Goal: Task Accomplishment & Management: Use online tool/utility

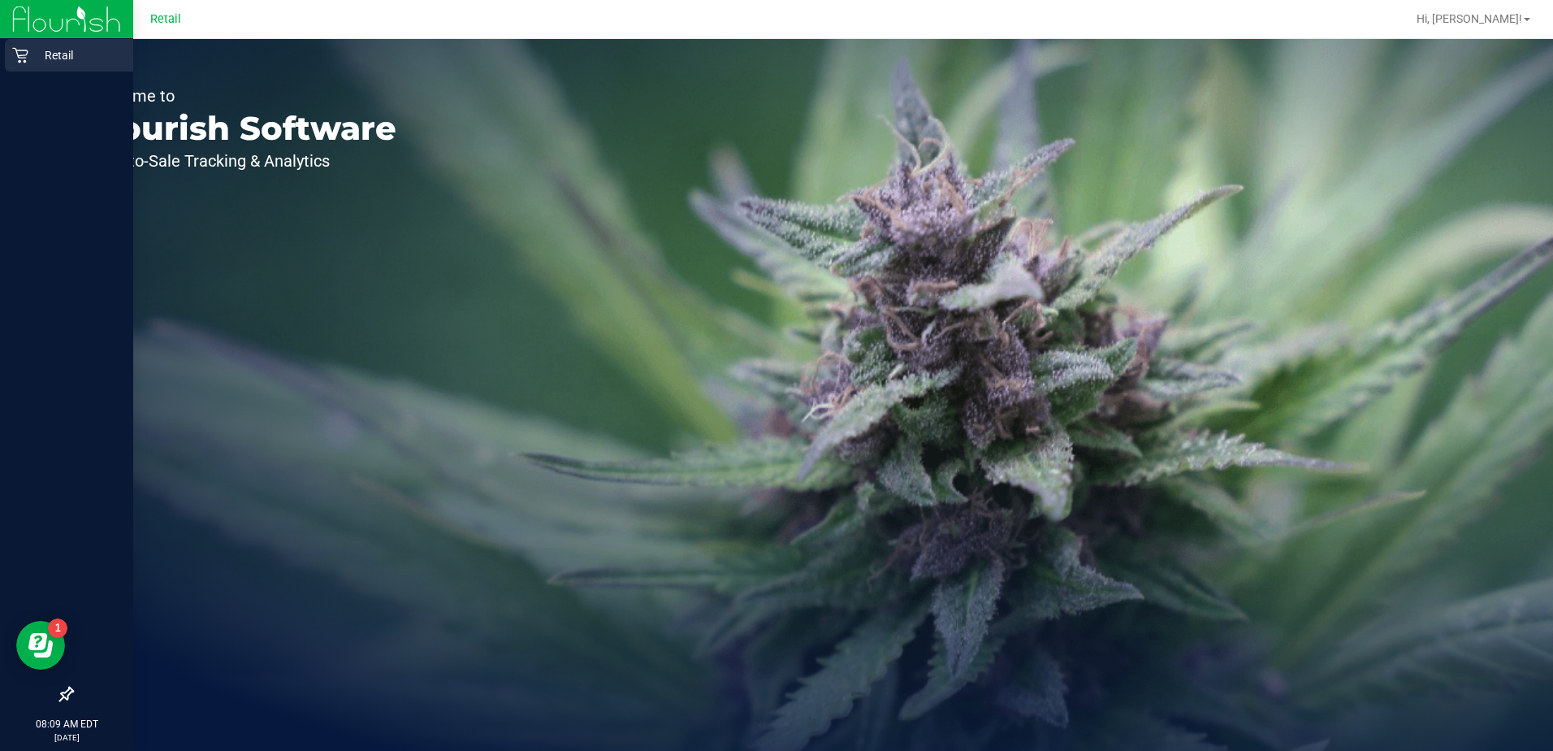
click at [40, 58] on p "Retail" at bounding box center [76, 54] width 97 height 19
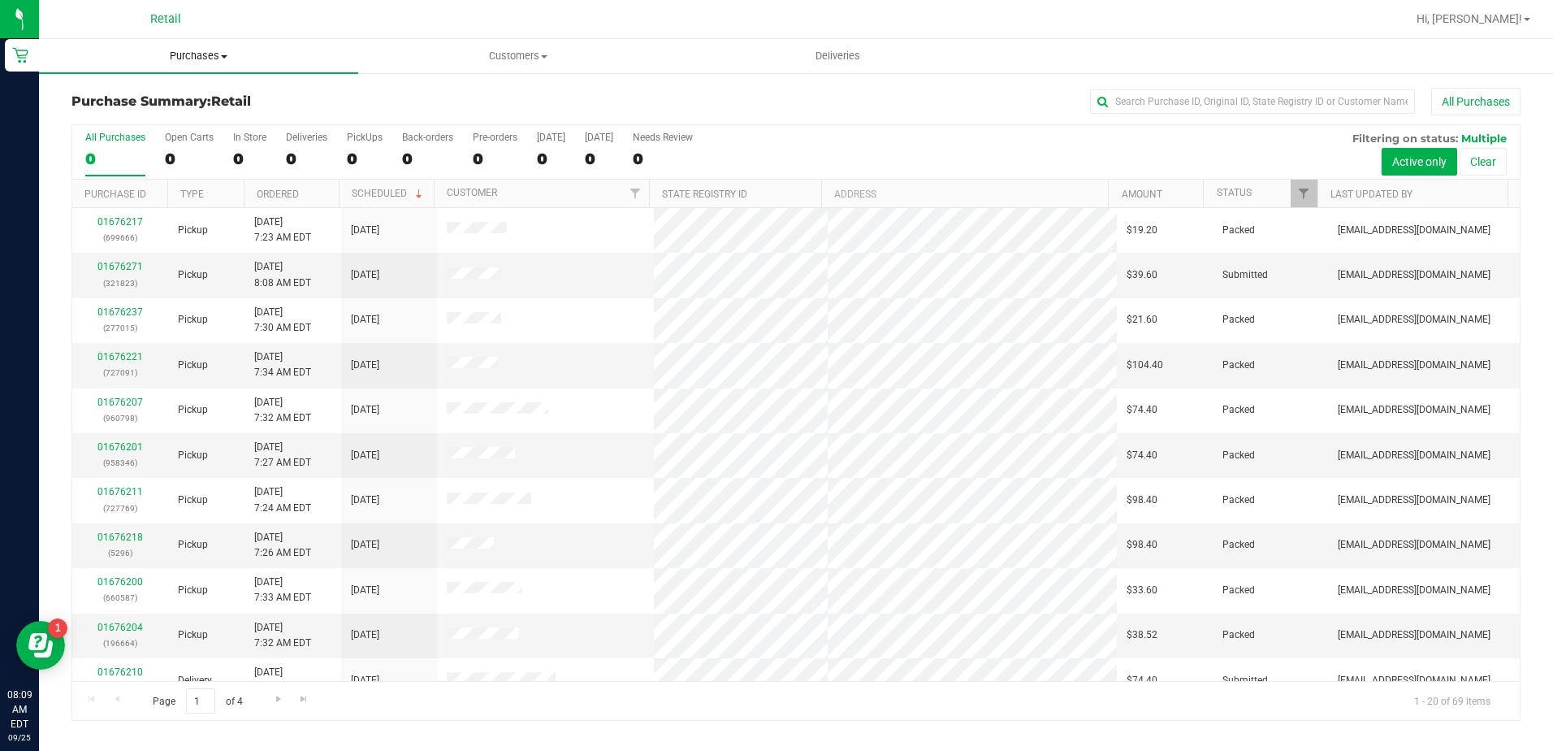
click at [202, 55] on span "Purchases" at bounding box center [198, 56] width 319 height 15
click at [86, 112] on span "Fulfillment" at bounding box center [89, 117] width 101 height 14
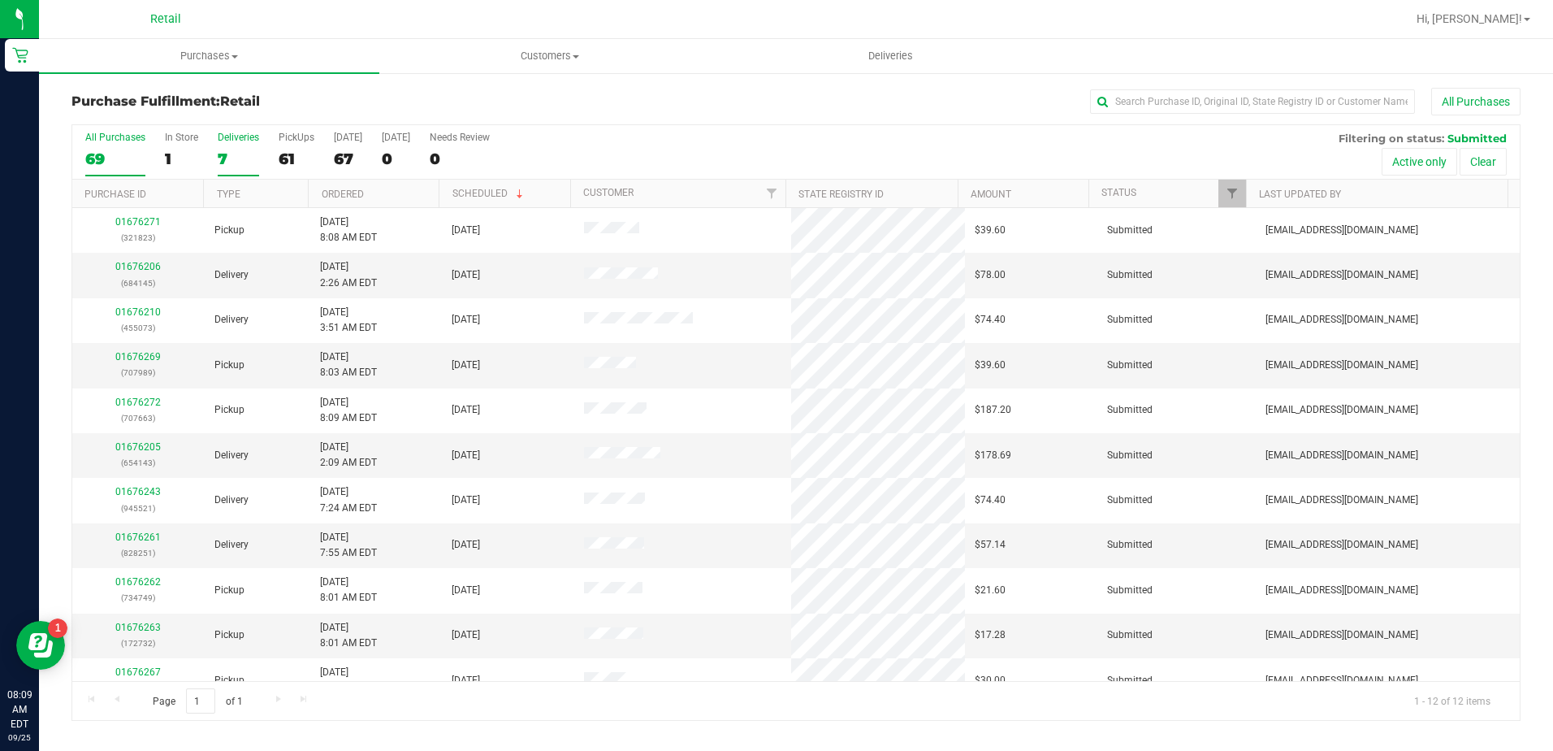
click at [243, 143] on label "Deliveries 7" at bounding box center [238, 154] width 41 height 45
click at [0, 0] on input "Deliveries 7" at bounding box center [0, 0] width 0 height 0
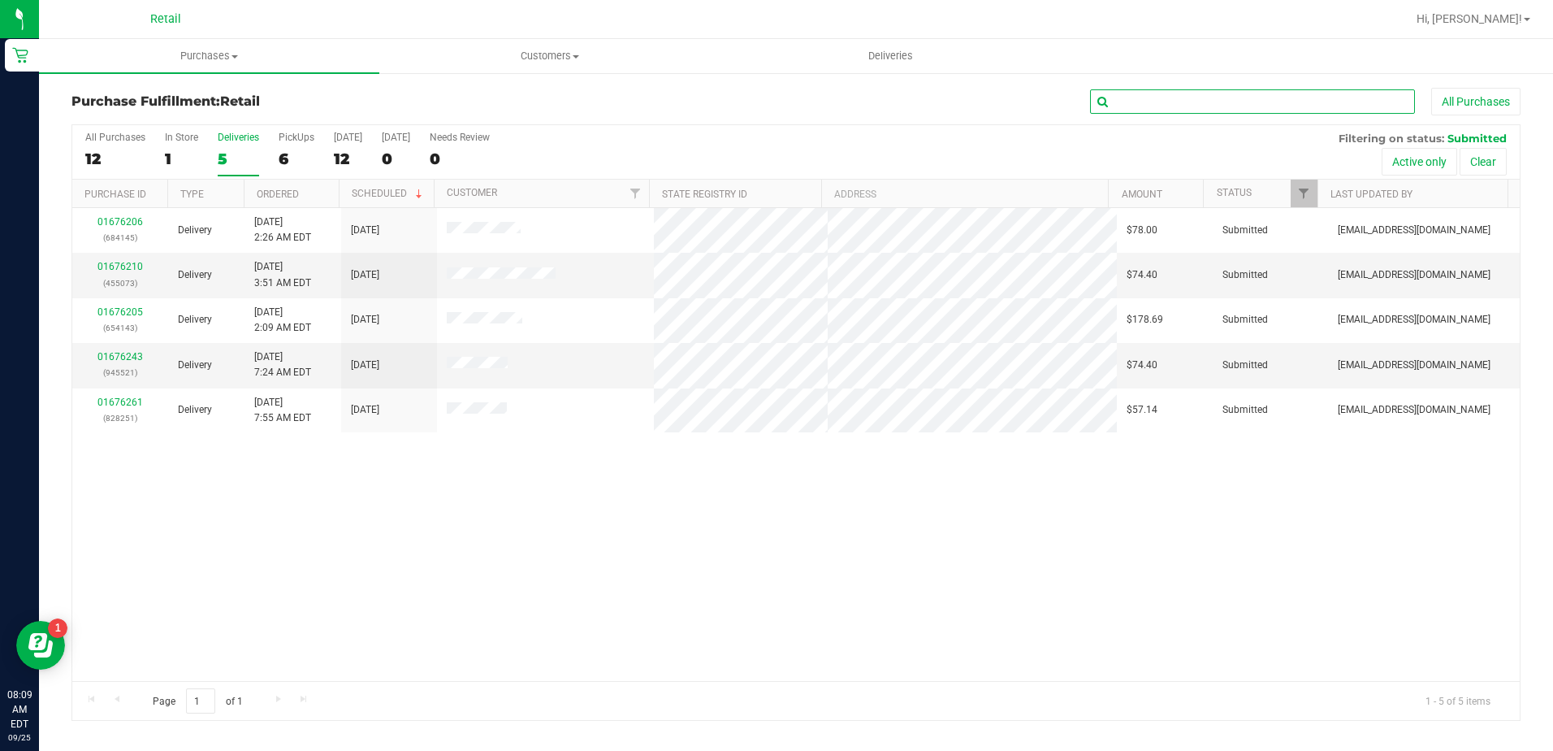
click at [1157, 102] on input "text" at bounding box center [1252, 101] width 325 height 24
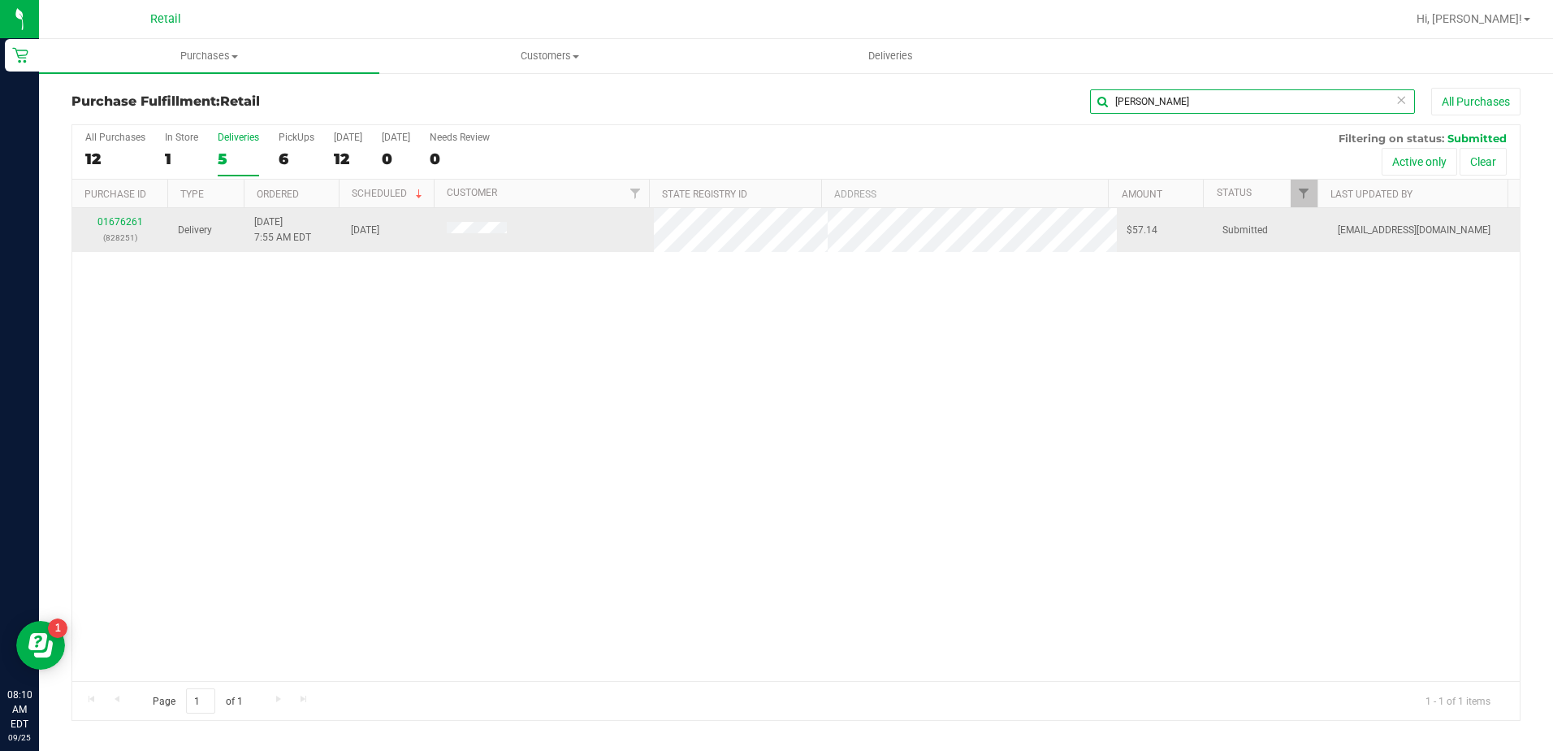
type input "lisa"
click at [106, 229] on div "01676261 (828251)" at bounding box center [120, 229] width 76 height 31
click at [113, 219] on link "01676261" at bounding box center [119, 221] width 45 height 11
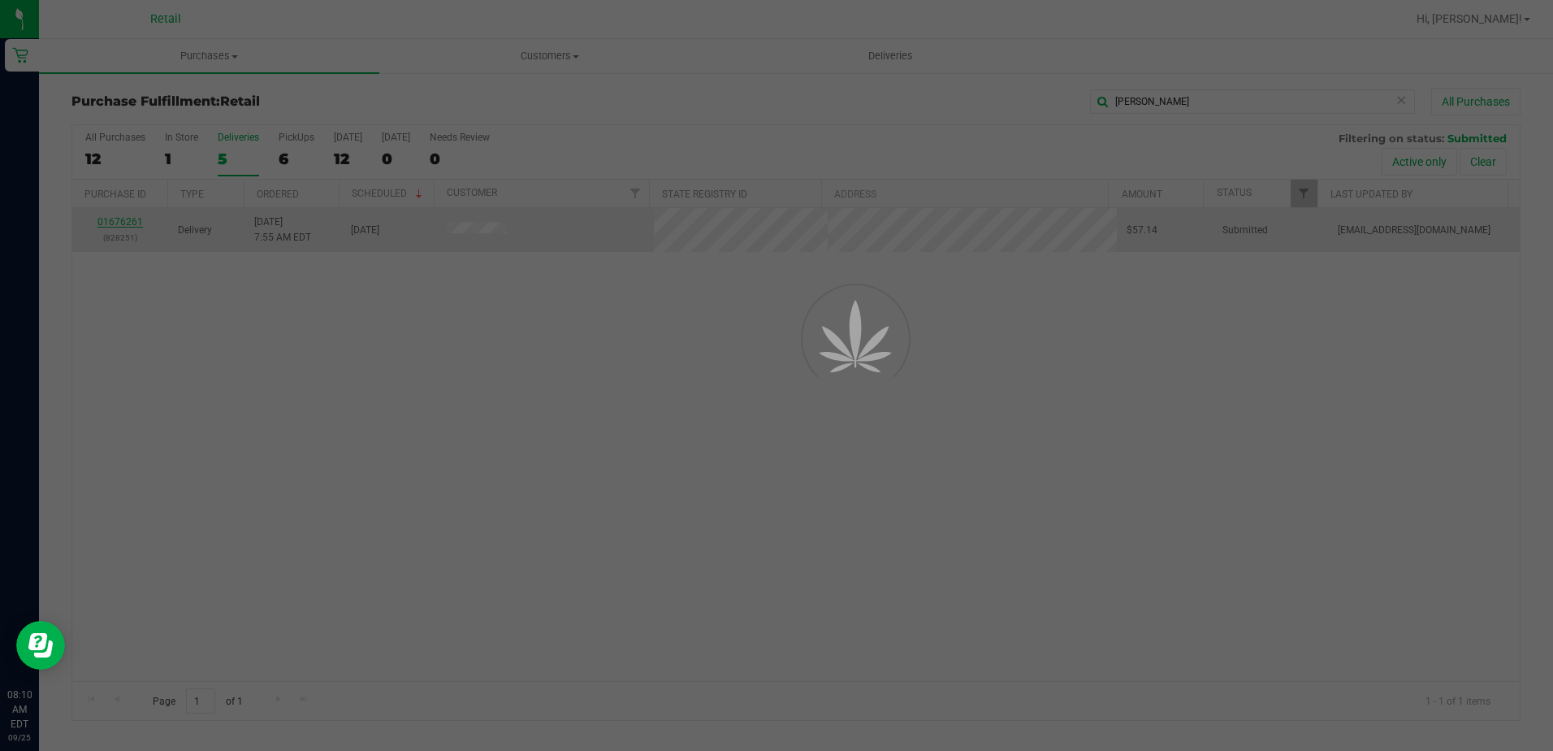
click at [113, 219] on div at bounding box center [776, 375] width 1553 height 751
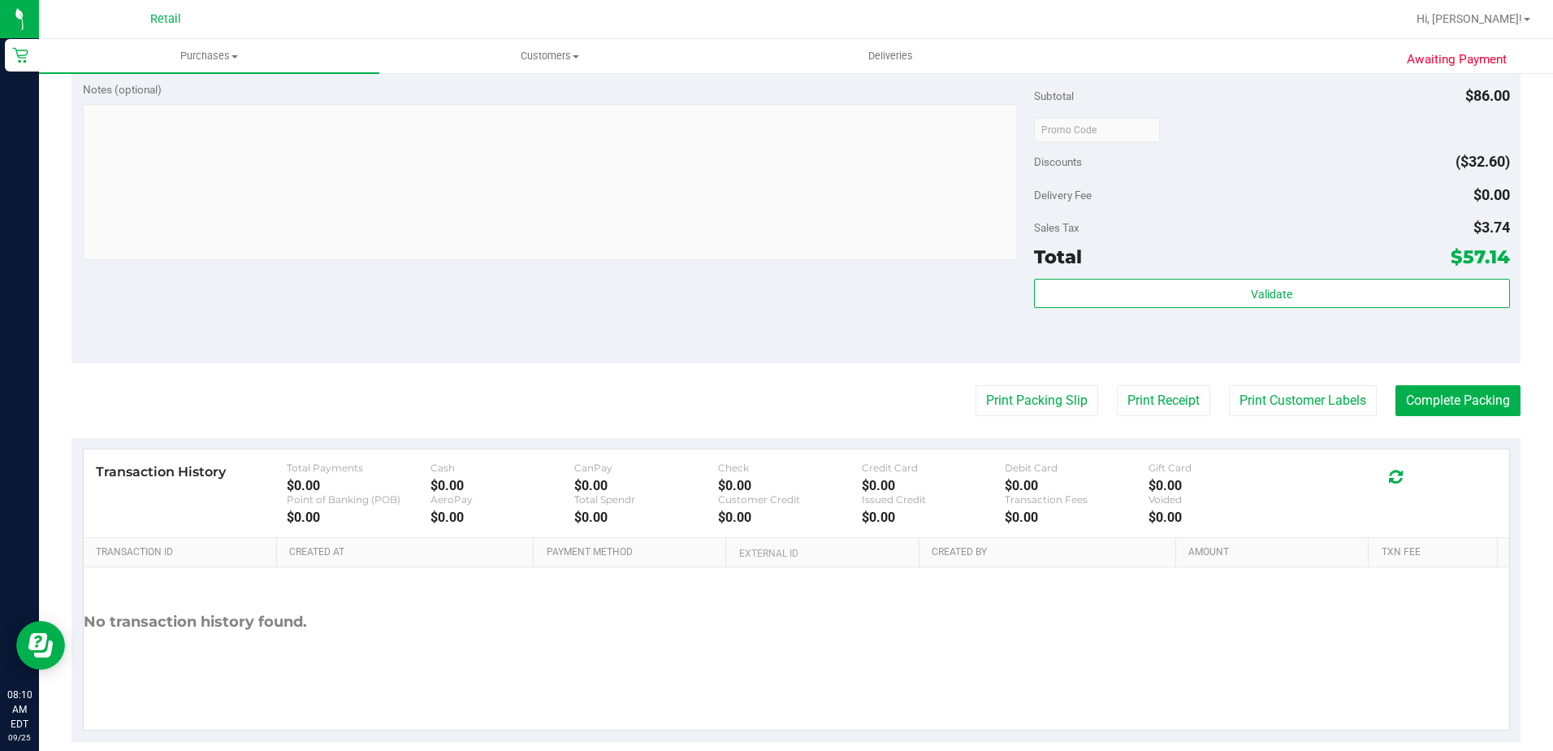
scroll to position [545, 0]
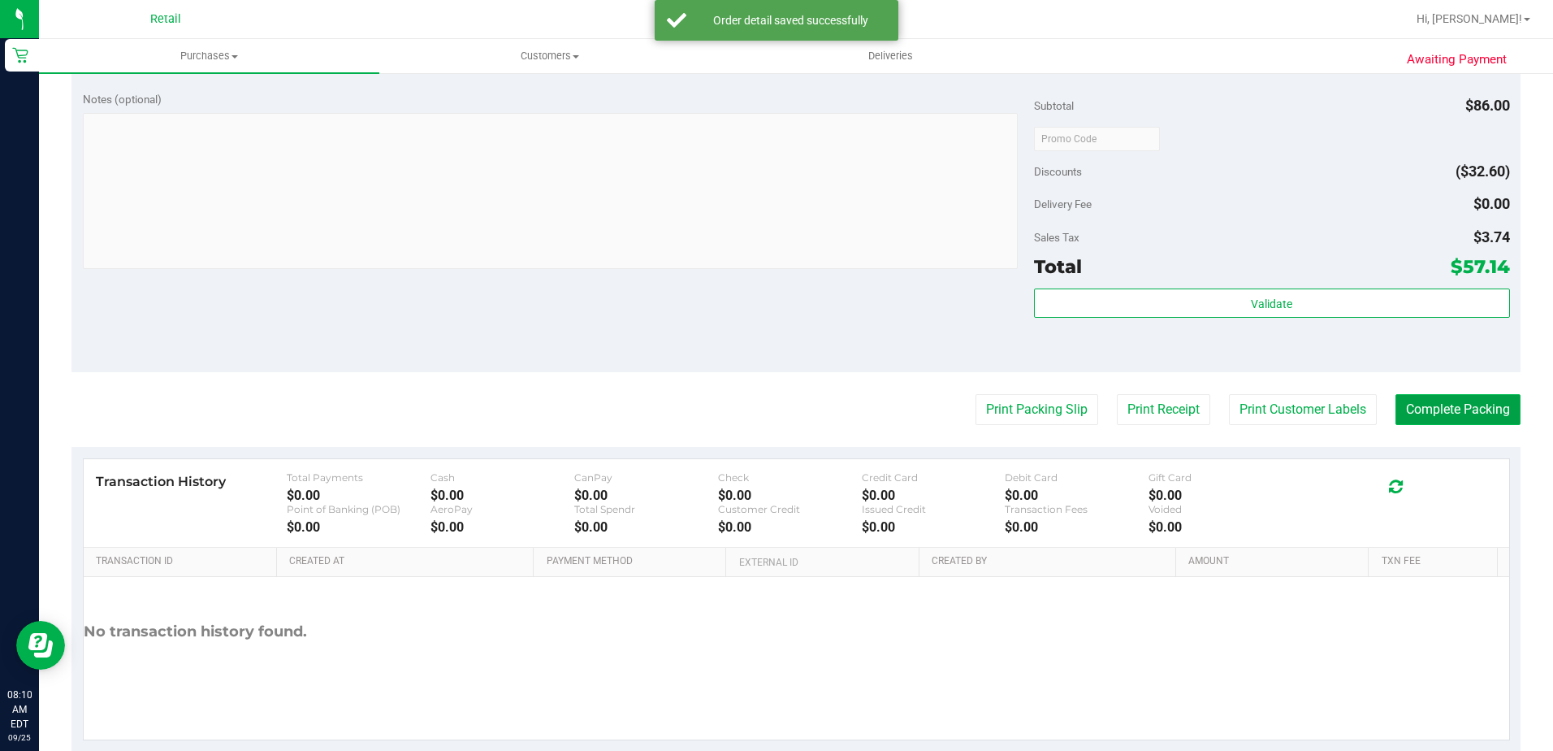
click at [1477, 401] on button "Complete Packing" at bounding box center [1458, 409] width 125 height 31
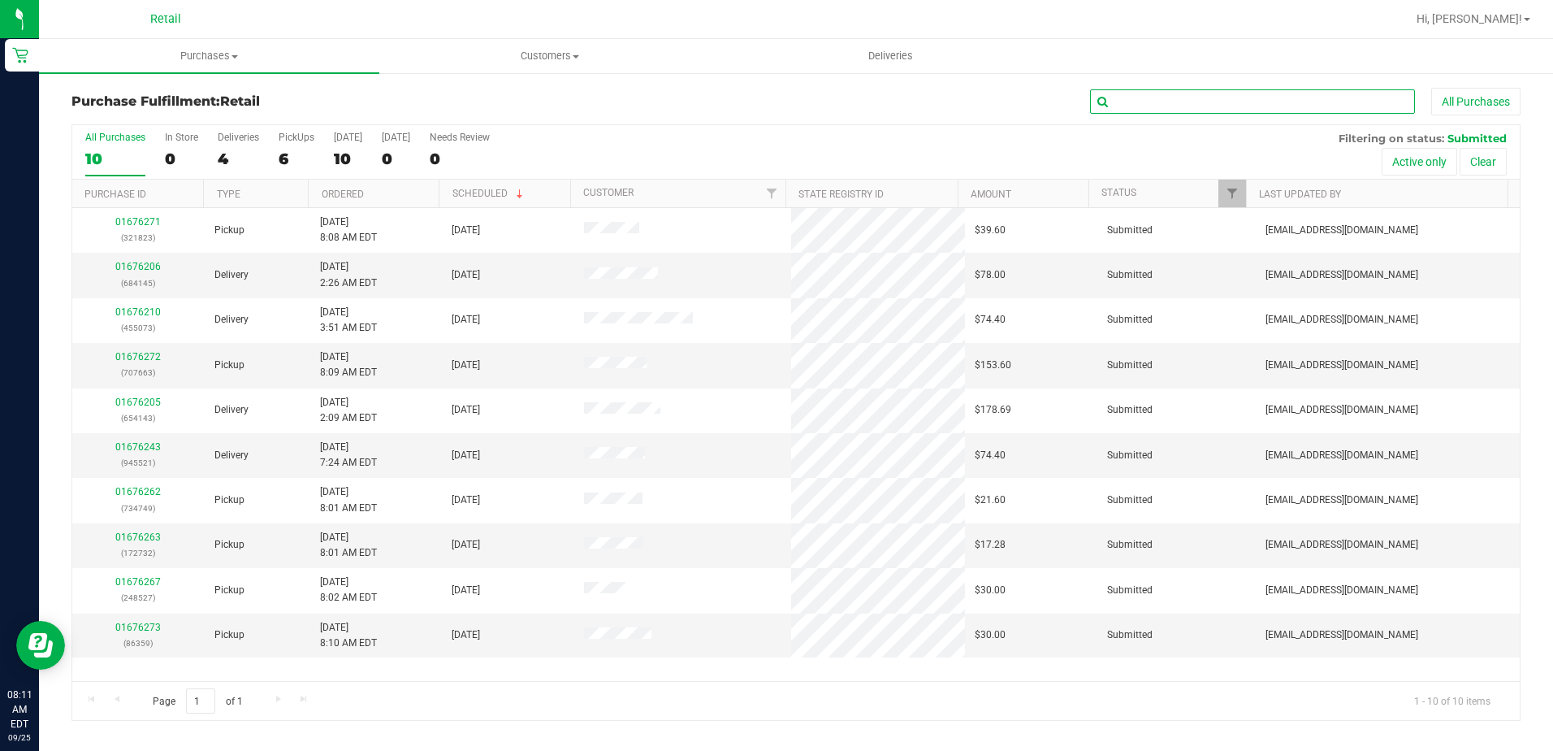
click at [1193, 106] on input "text" at bounding box center [1252, 101] width 325 height 24
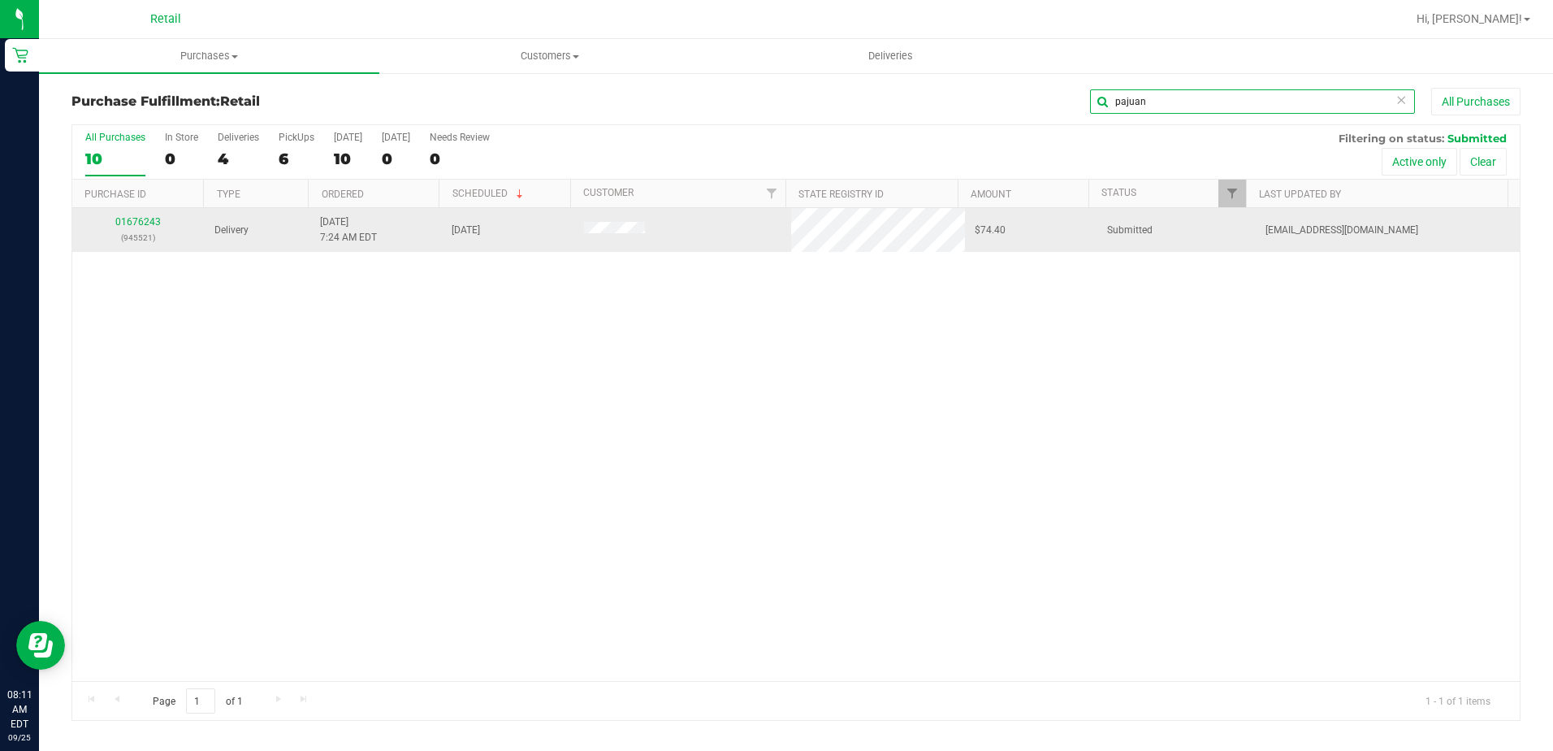
type input "pajuan"
click at [144, 227] on div "01676243 (945521)" at bounding box center [138, 229] width 113 height 31
click at [130, 222] on link "01676243" at bounding box center [137, 221] width 45 height 11
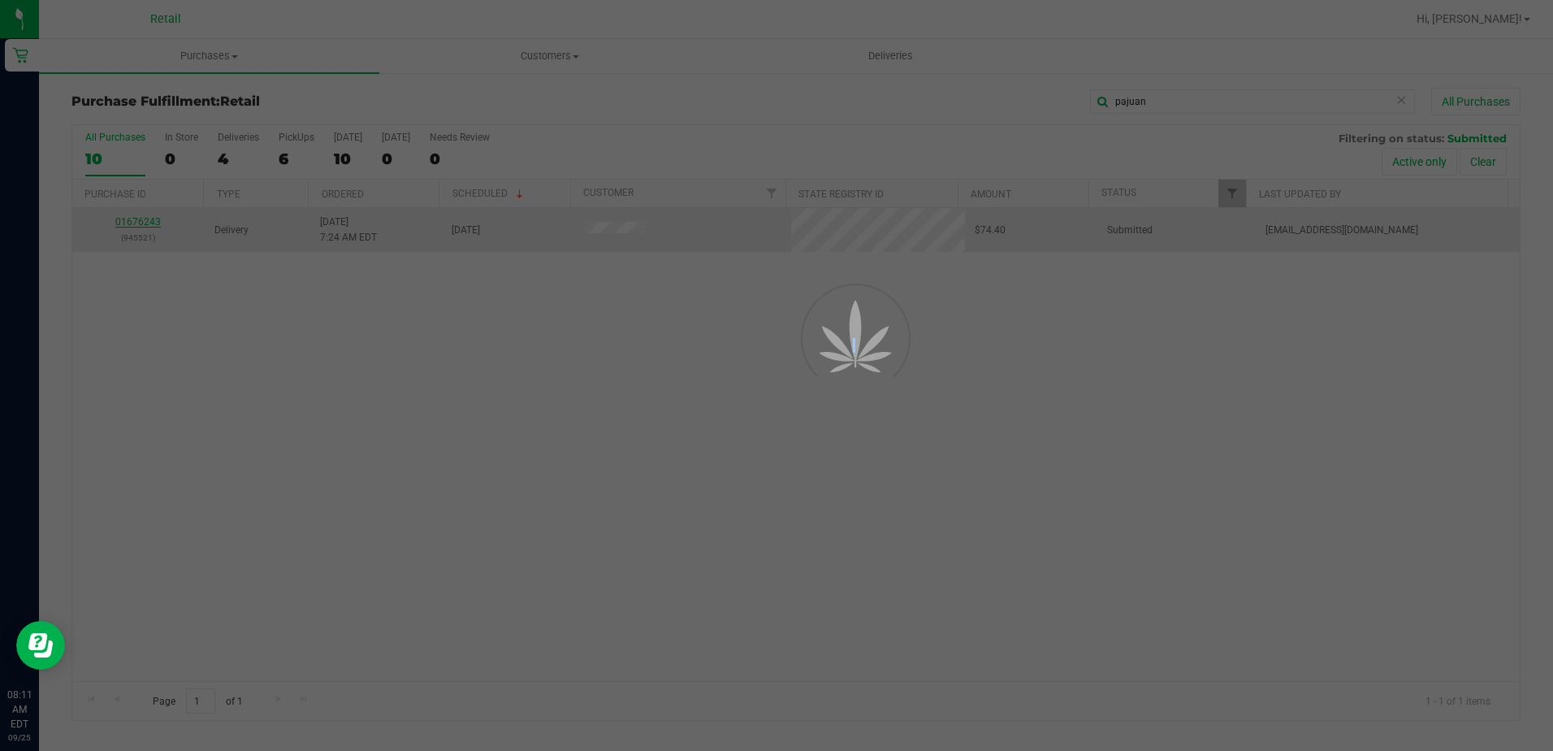
click at [130, 222] on div at bounding box center [776, 375] width 1553 height 751
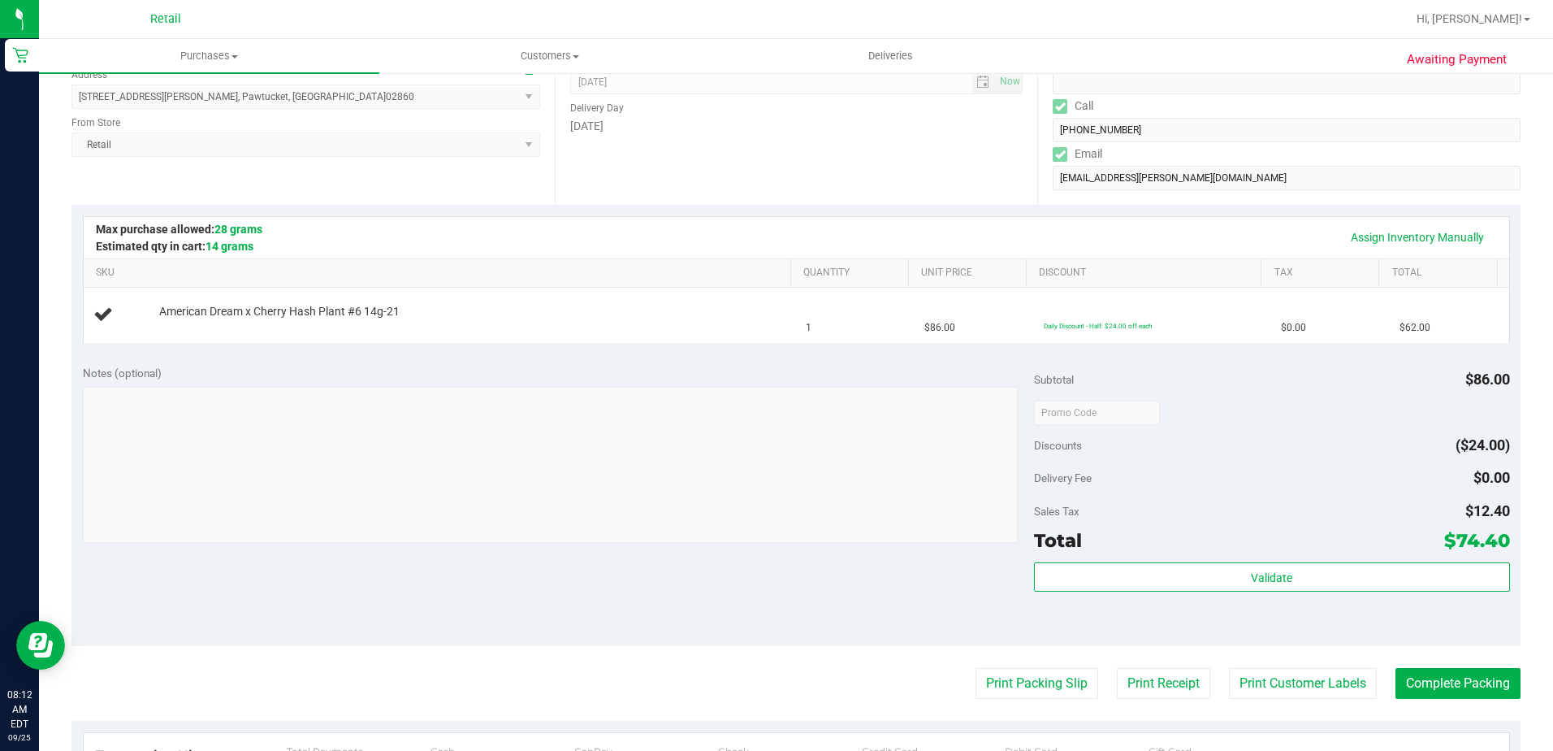
scroll to position [244, 0]
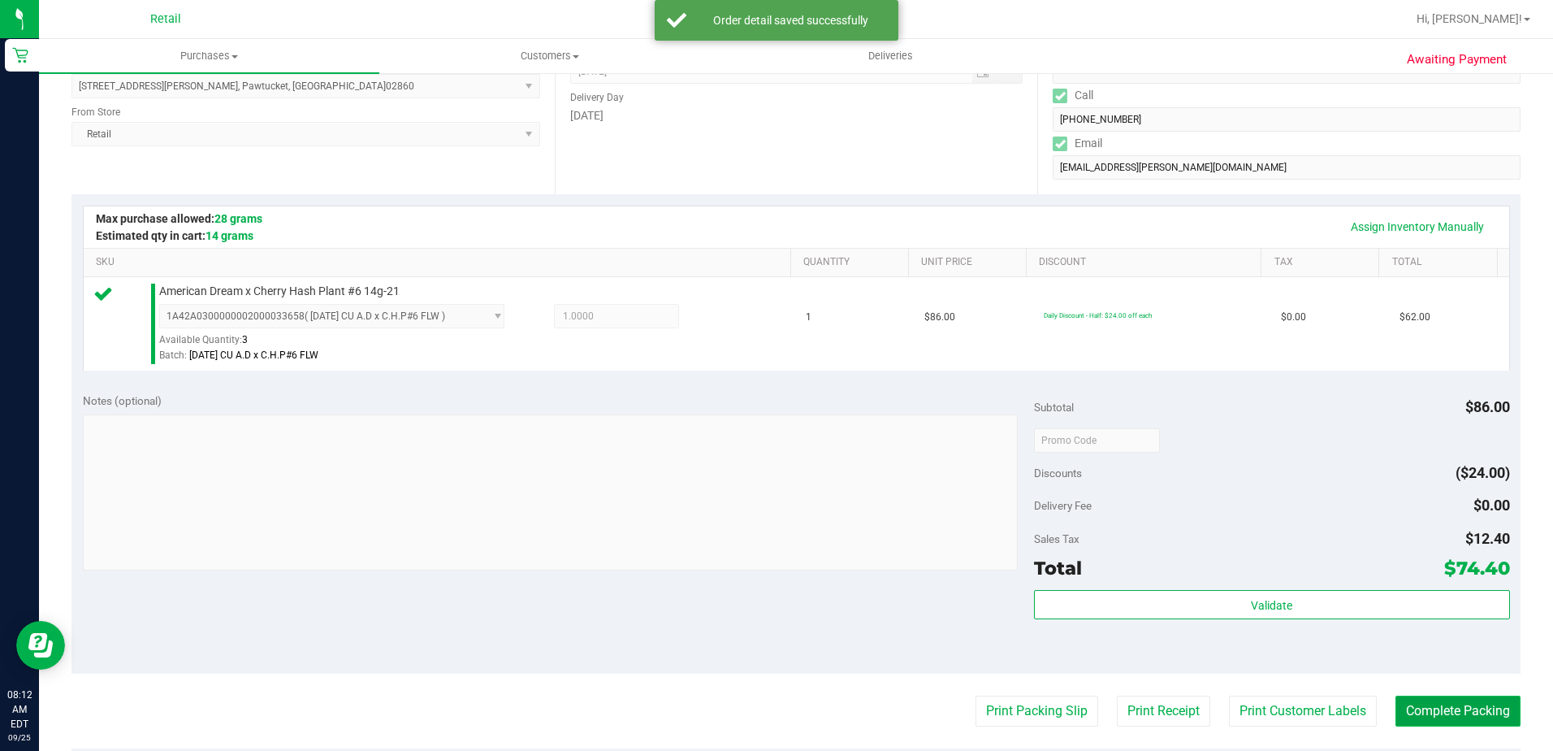
click at [1453, 711] on button "Complete Packing" at bounding box center [1458, 710] width 125 height 31
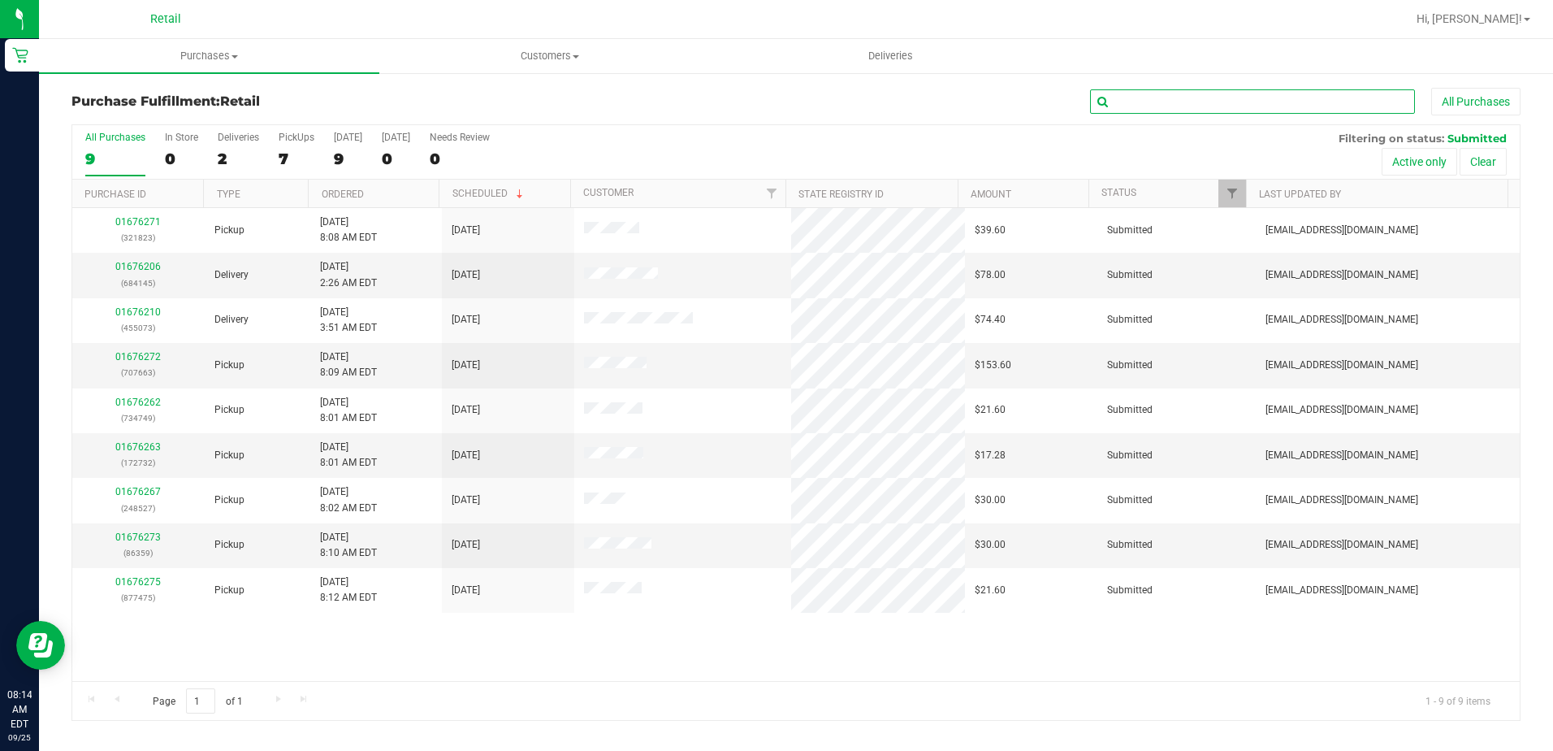
click at [1228, 105] on input "text" at bounding box center [1252, 101] width 325 height 24
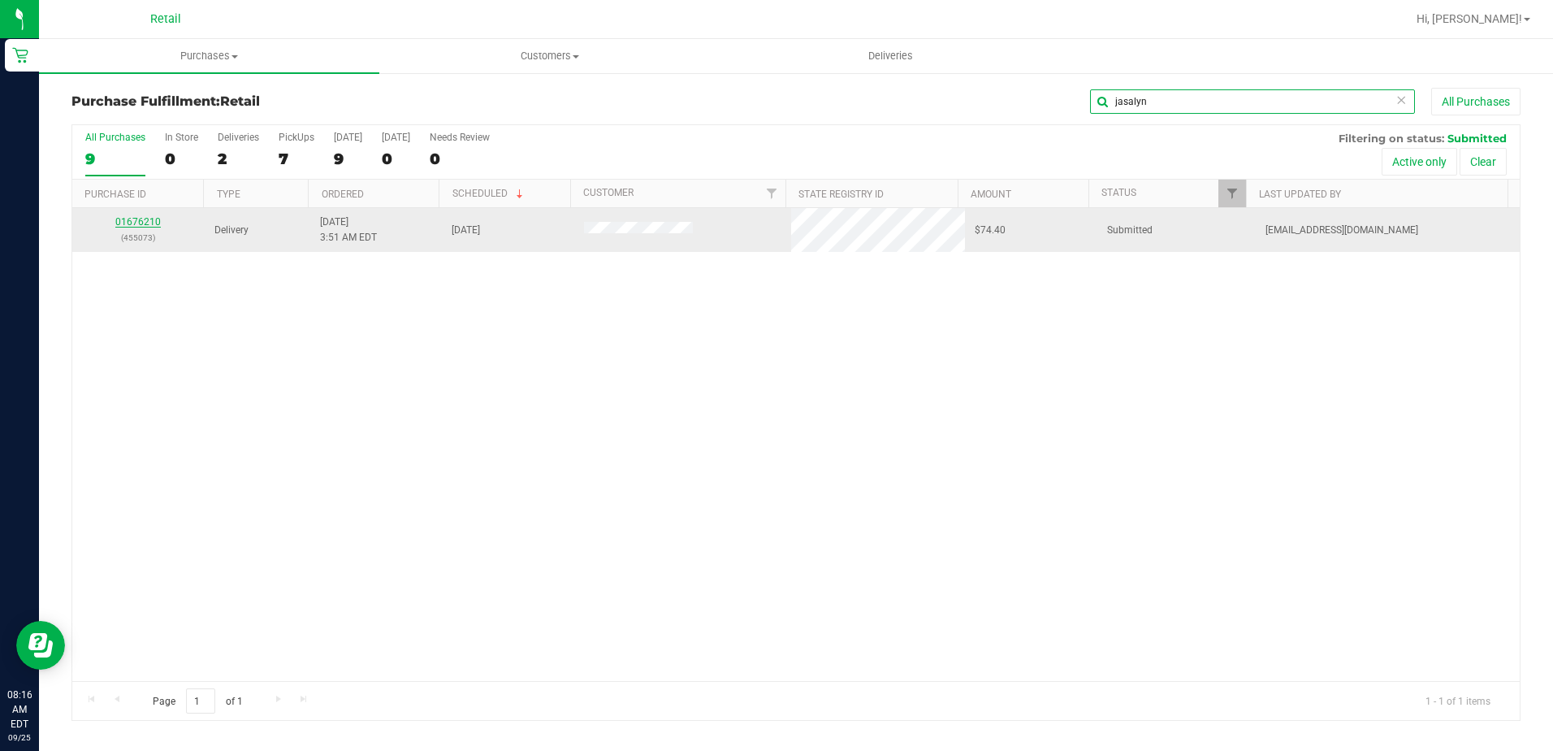
type input "jasalyn"
click at [146, 225] on link "01676210" at bounding box center [137, 221] width 45 height 11
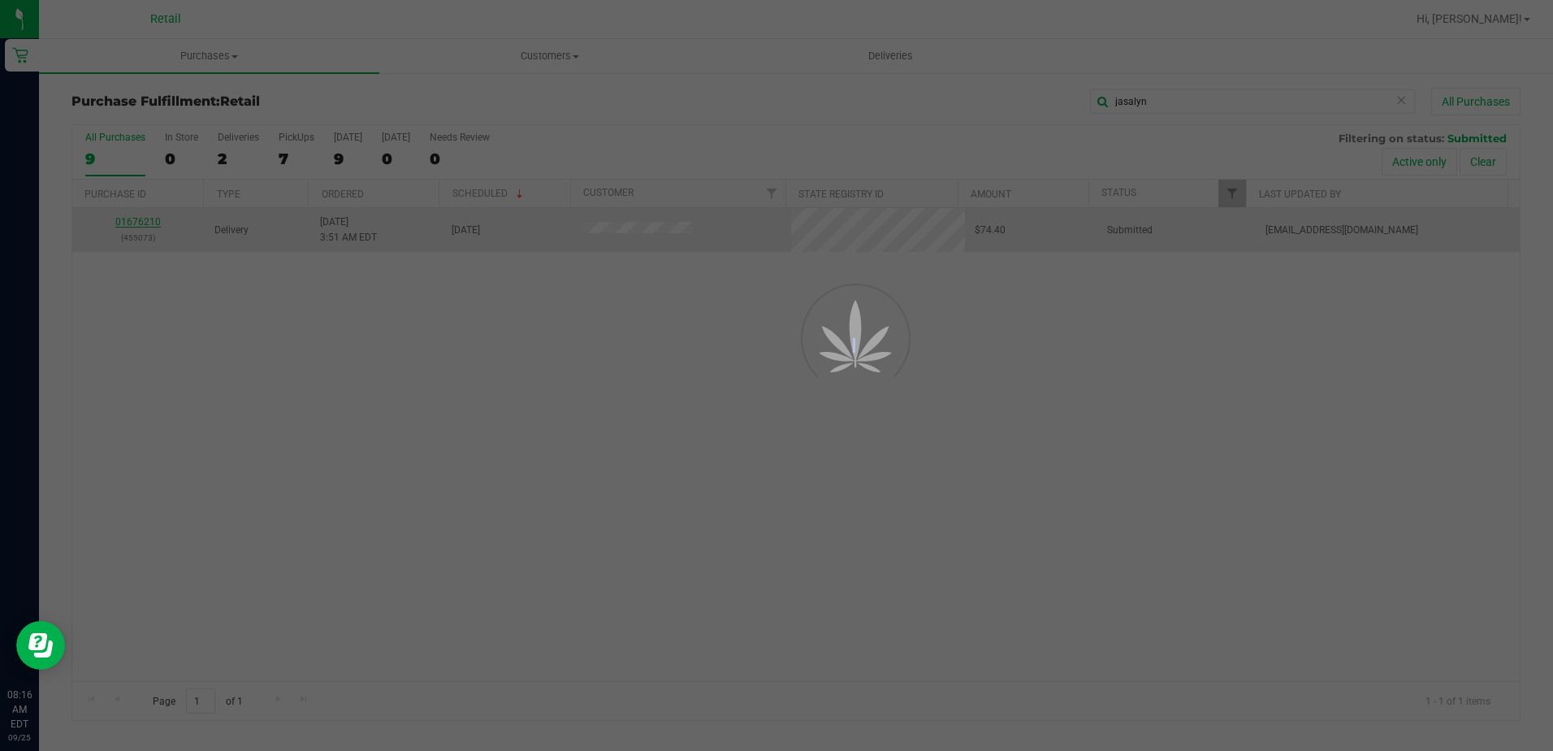
click at [146, 225] on div at bounding box center [776, 375] width 1553 height 751
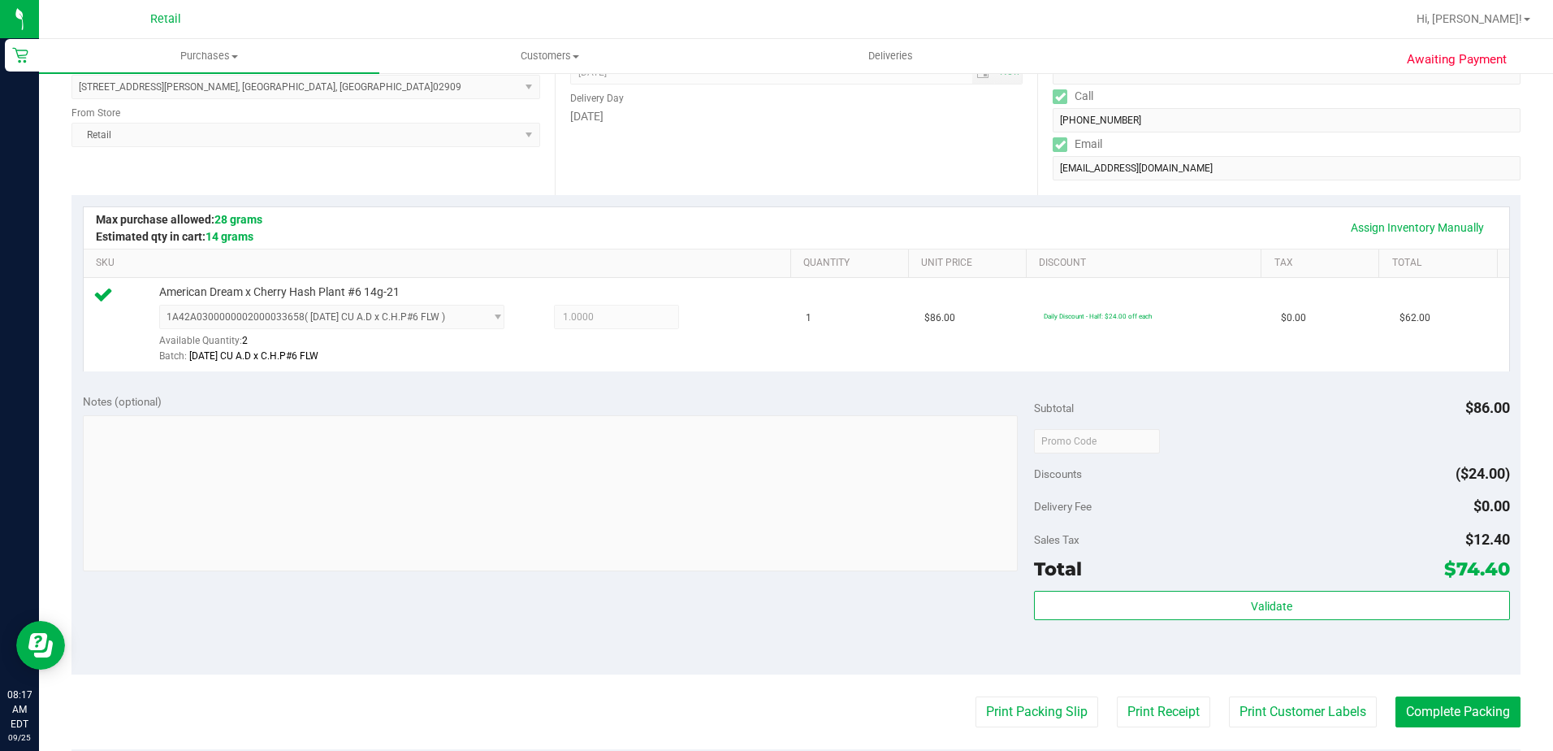
scroll to position [244, 0]
click at [1447, 708] on button "Complete Packing" at bounding box center [1458, 710] width 125 height 31
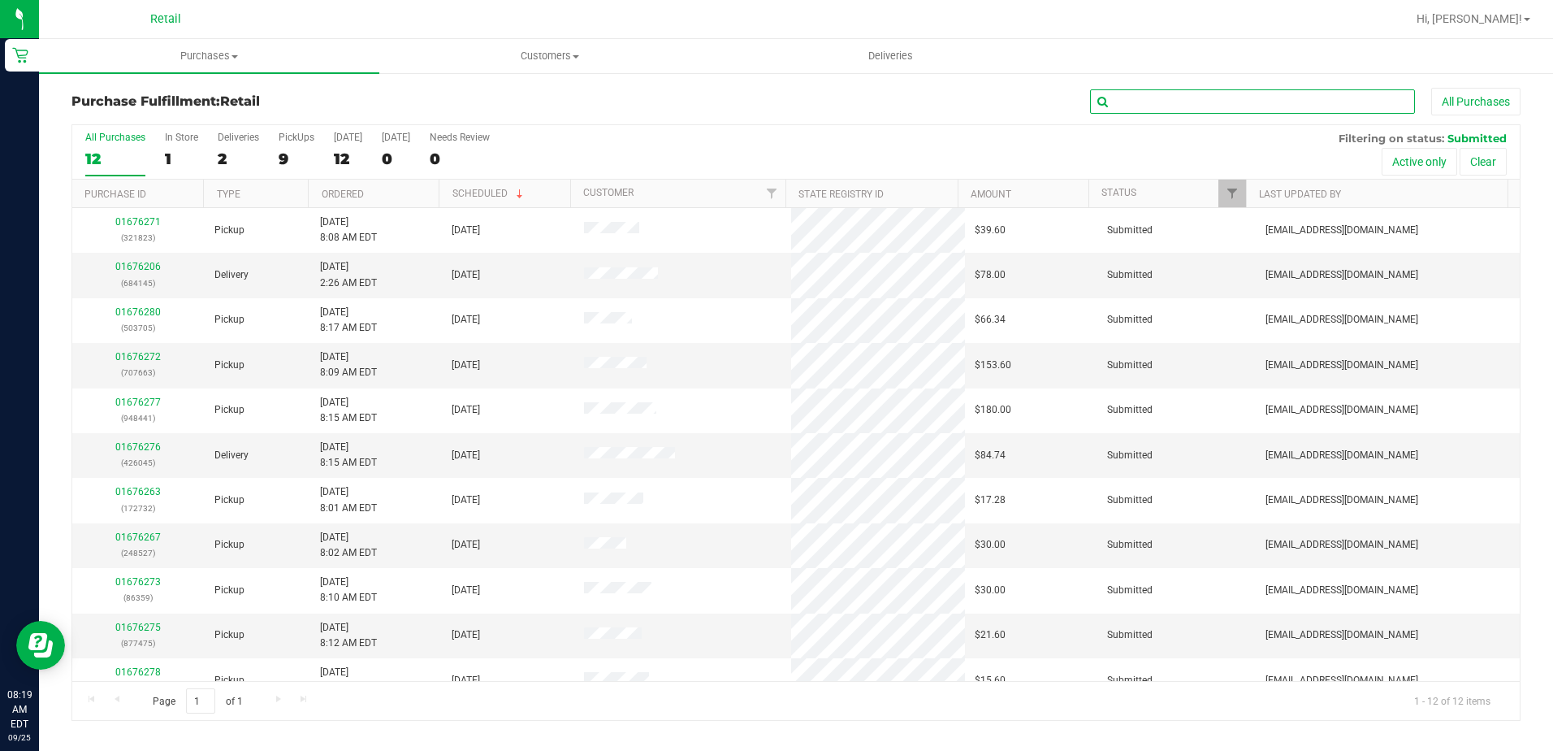
click at [1191, 102] on input "text" at bounding box center [1252, 101] width 325 height 24
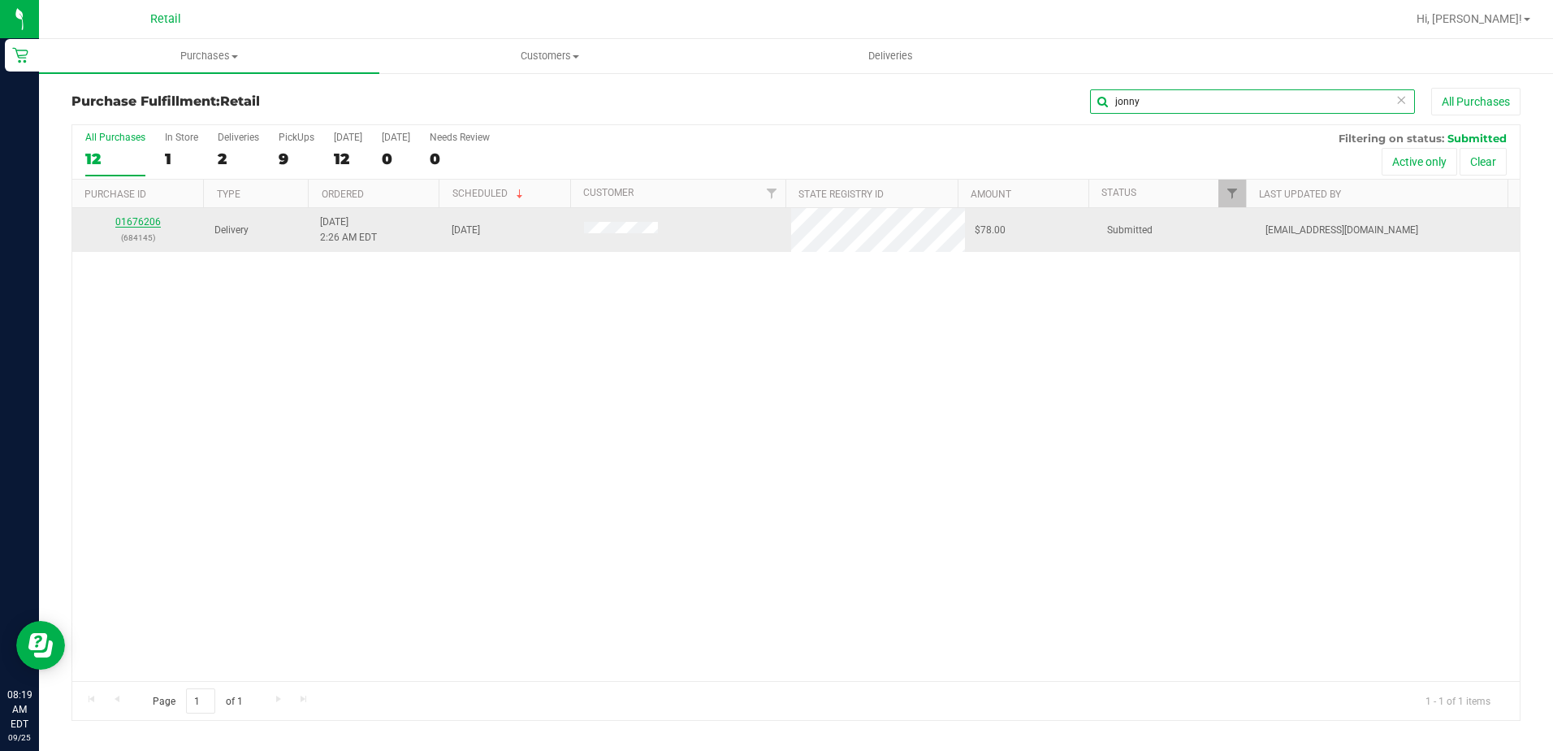
type input "jonny"
click at [133, 220] on link "01676206" at bounding box center [137, 221] width 45 height 11
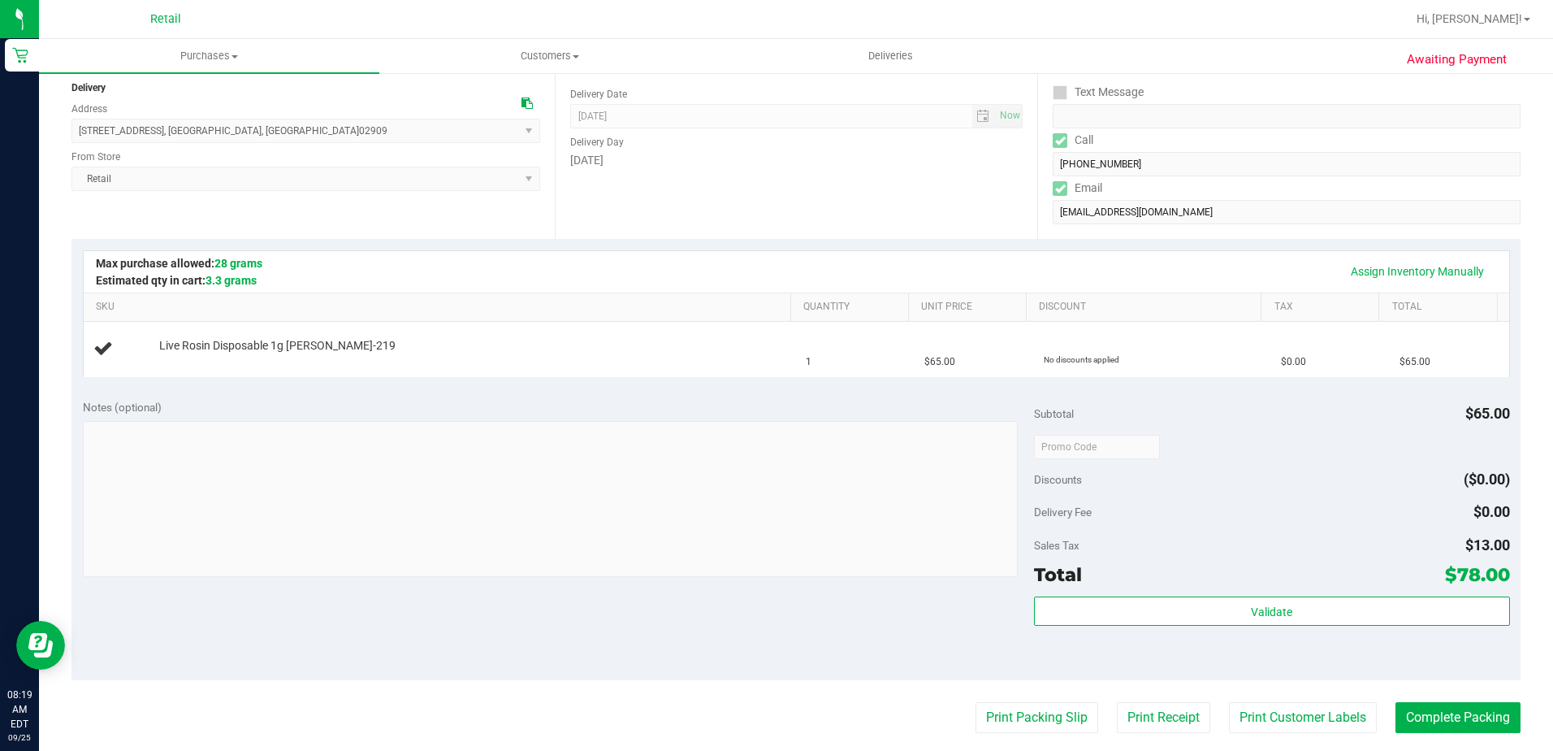
scroll to position [244, 0]
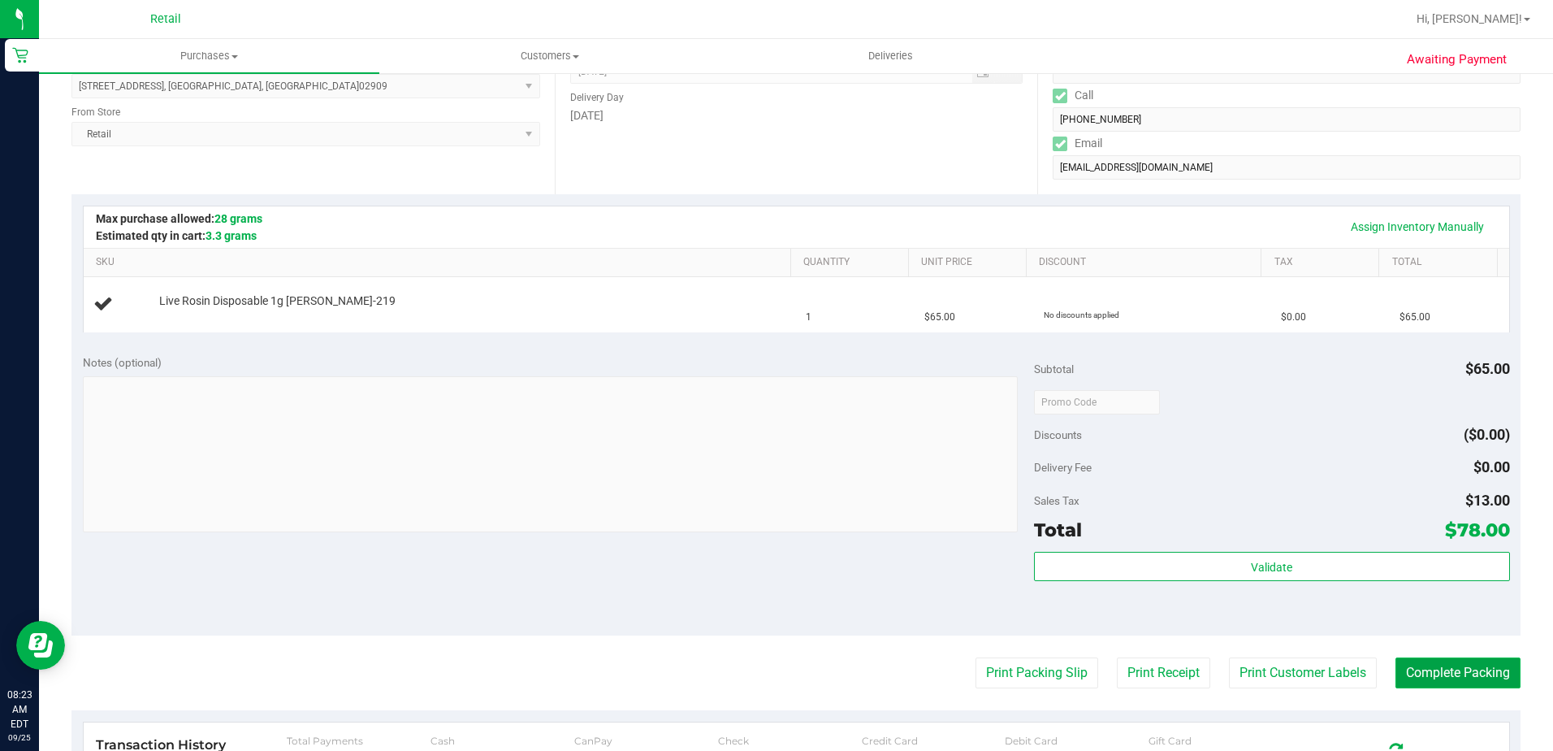
click at [1421, 665] on button "Complete Packing" at bounding box center [1458, 672] width 125 height 31
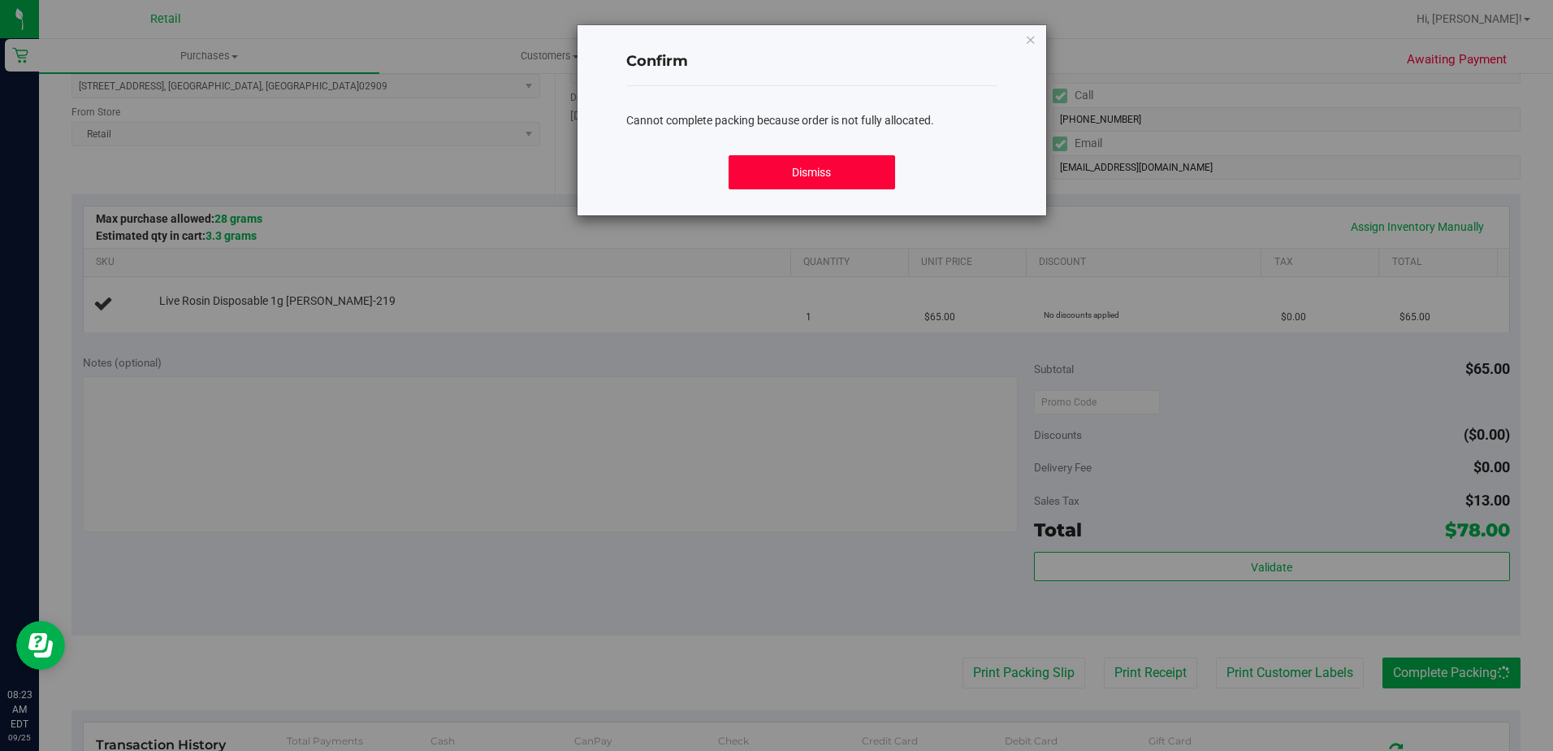
click at [804, 177] on button "Dismiss" at bounding box center [812, 172] width 167 height 34
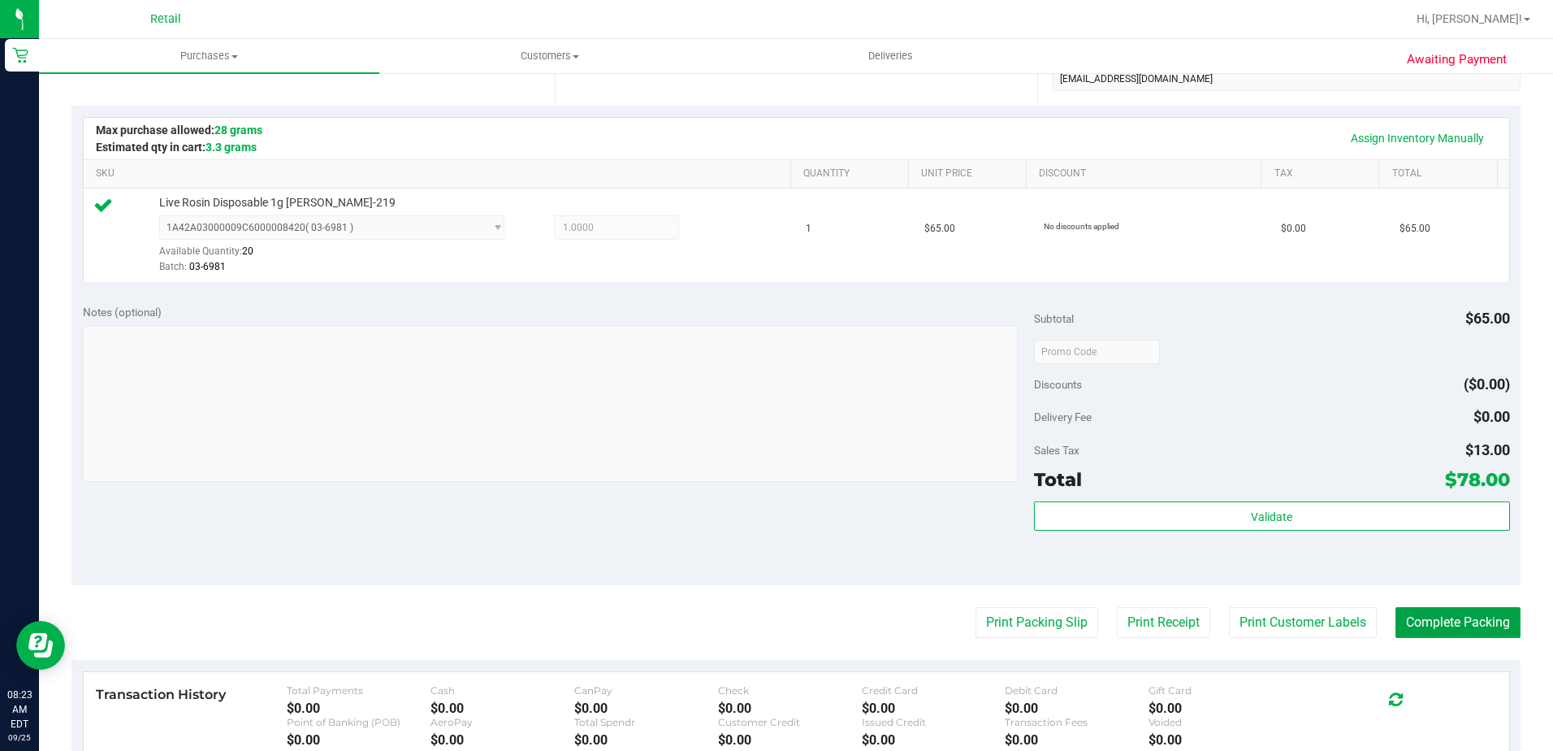
scroll to position [406, 0]
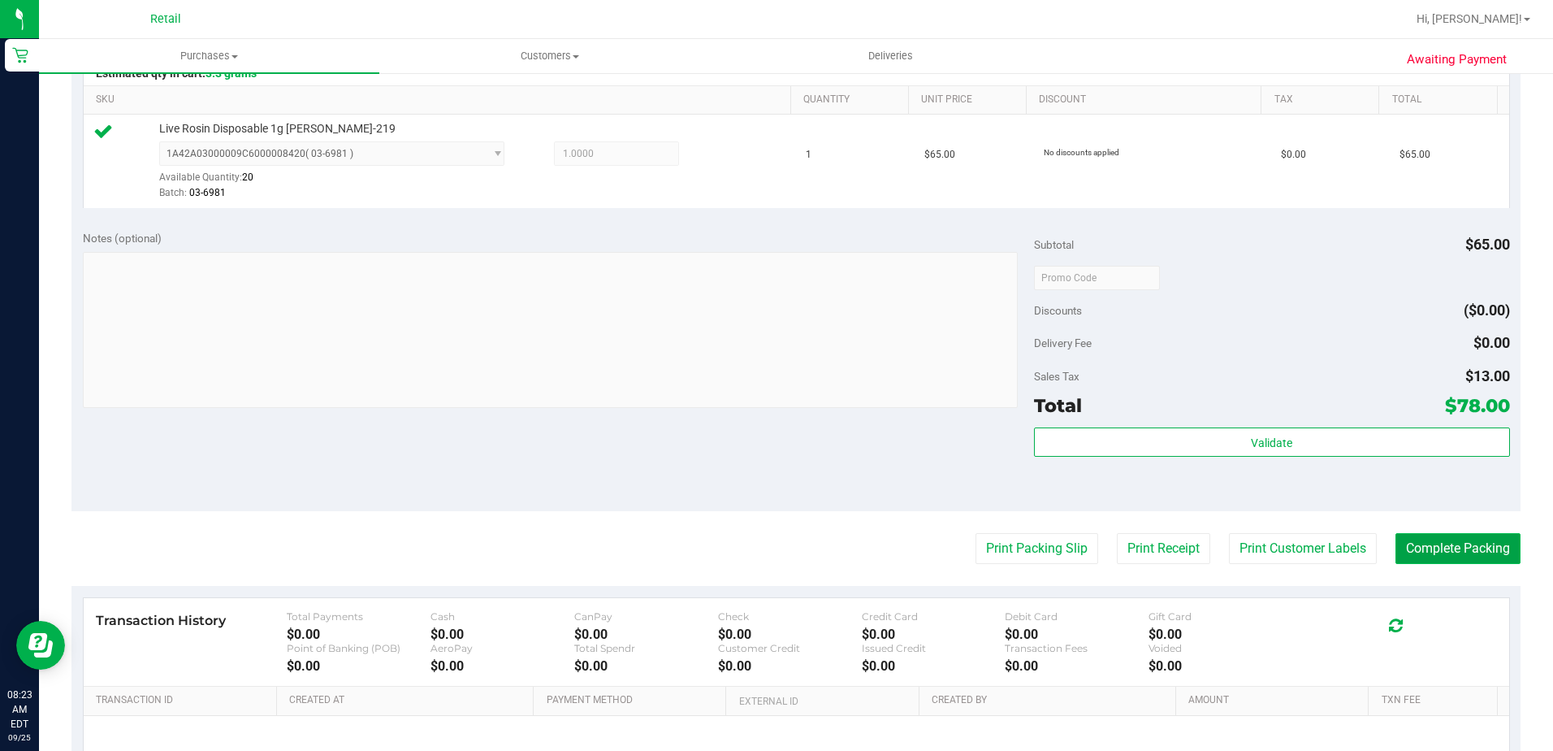
click at [1472, 542] on button "Complete Packing" at bounding box center [1458, 548] width 125 height 31
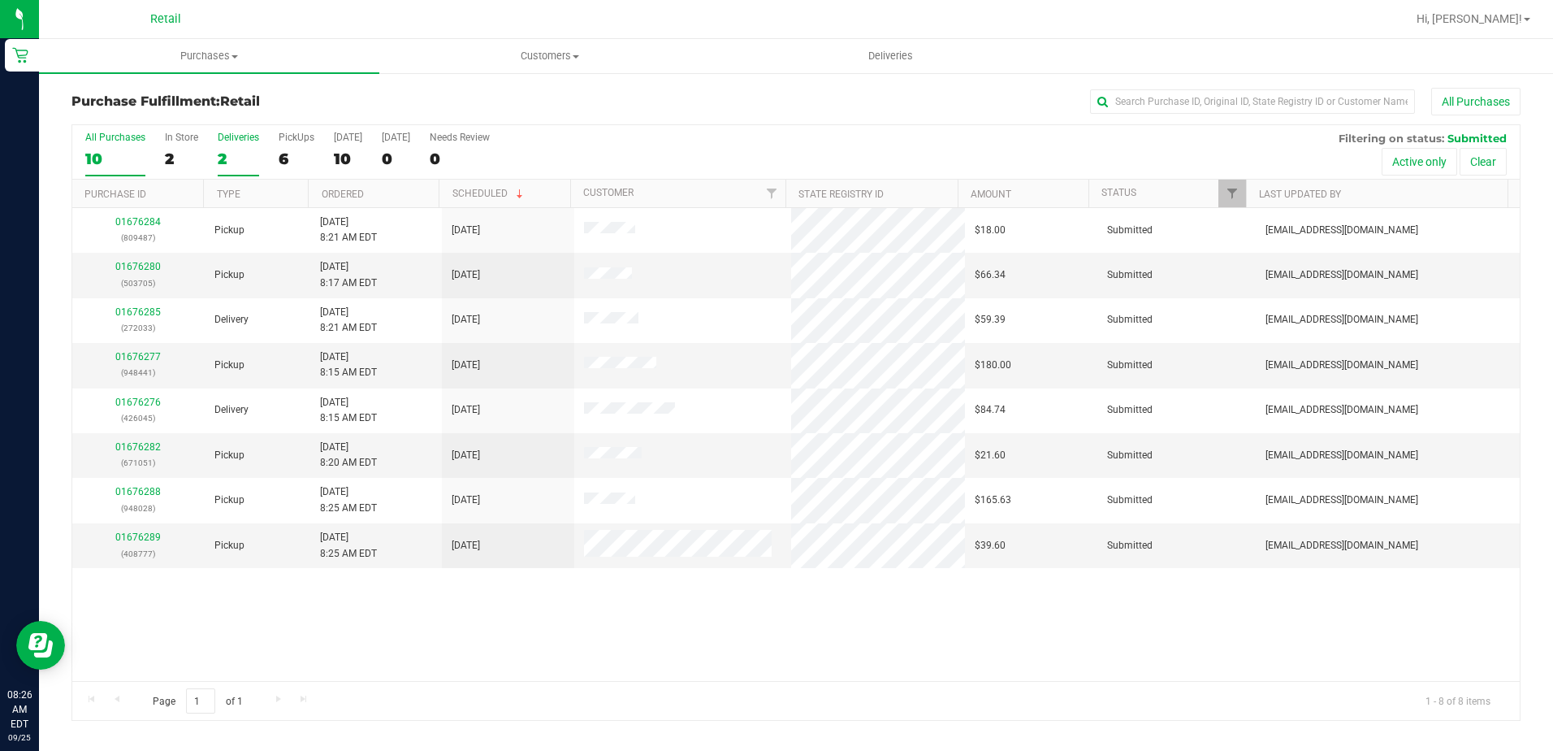
click at [236, 143] on label "Deliveries 2" at bounding box center [238, 154] width 41 height 45
click at [0, 0] on input "Deliveries 2" at bounding box center [0, 0] width 0 height 0
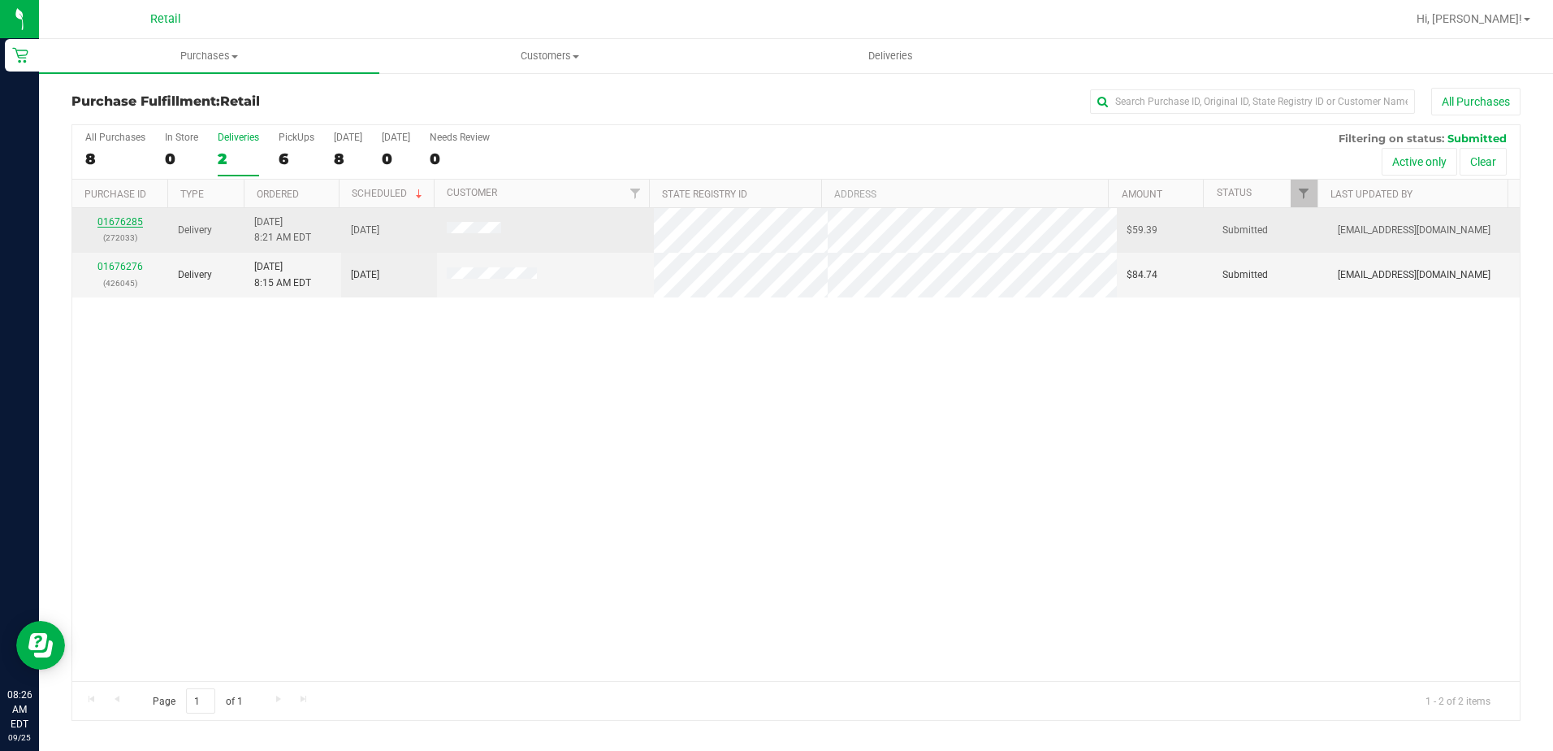
click at [114, 219] on link "01676285" at bounding box center [119, 221] width 45 height 11
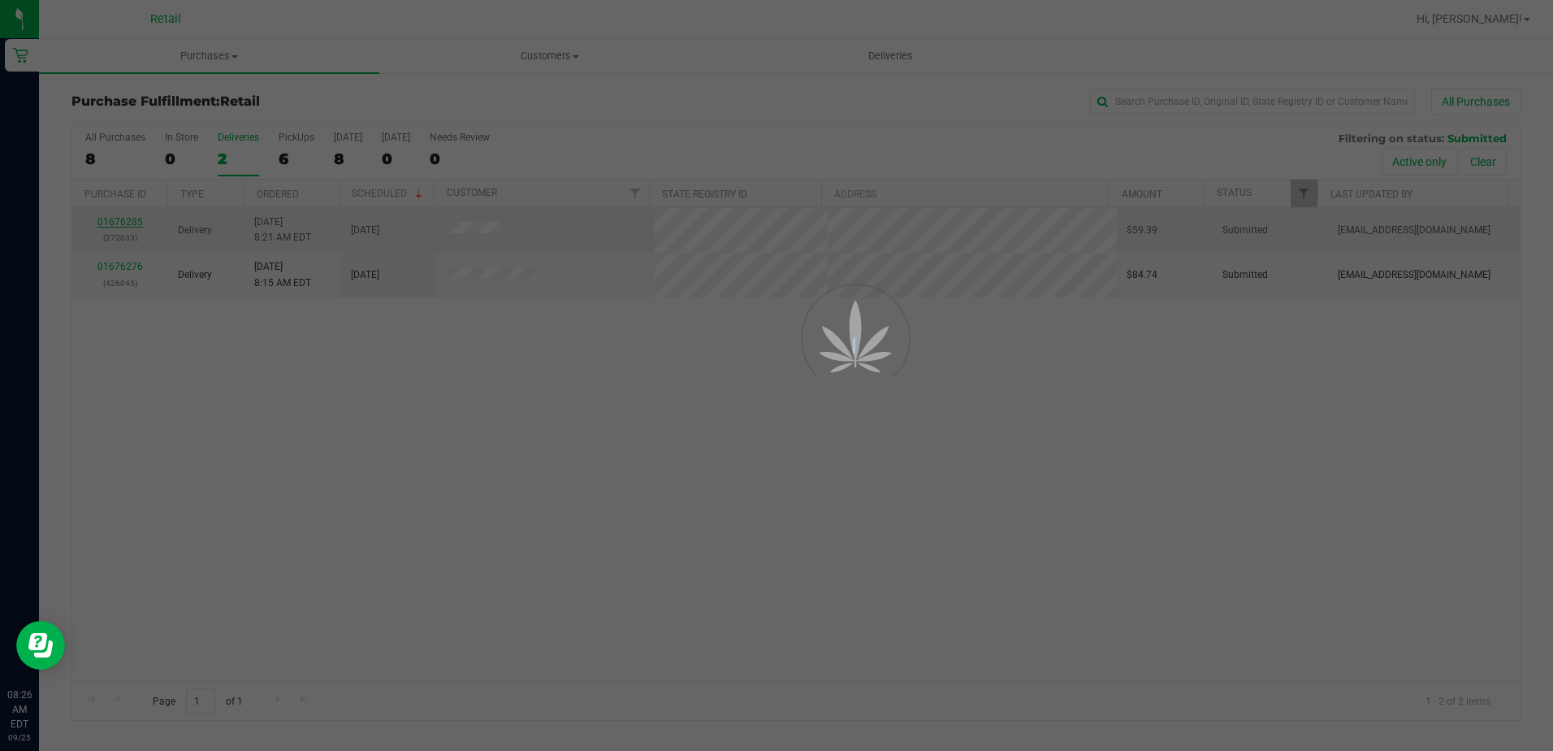
click at [114, 219] on div at bounding box center [776, 375] width 1553 height 751
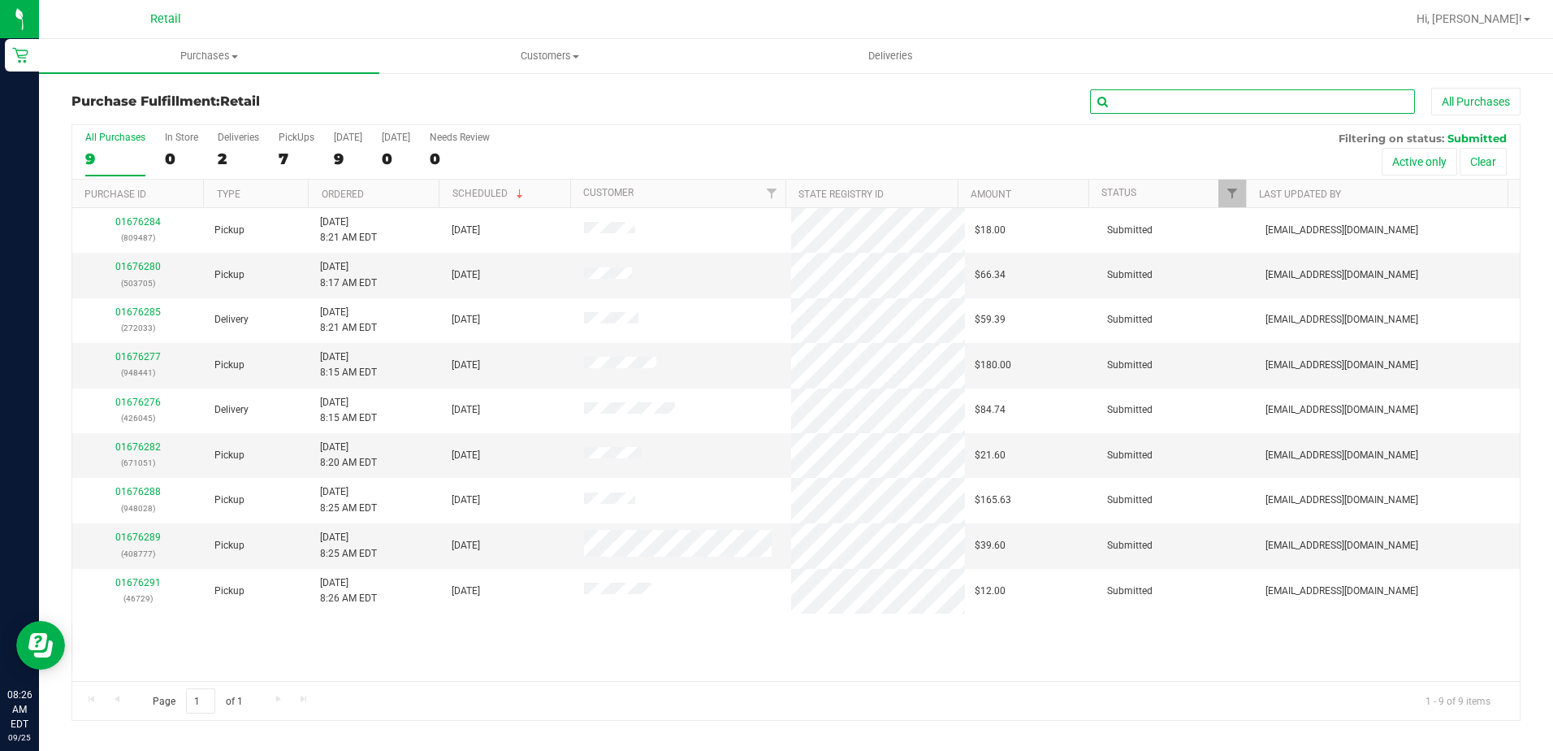
click at [1193, 103] on input "text" at bounding box center [1252, 101] width 325 height 24
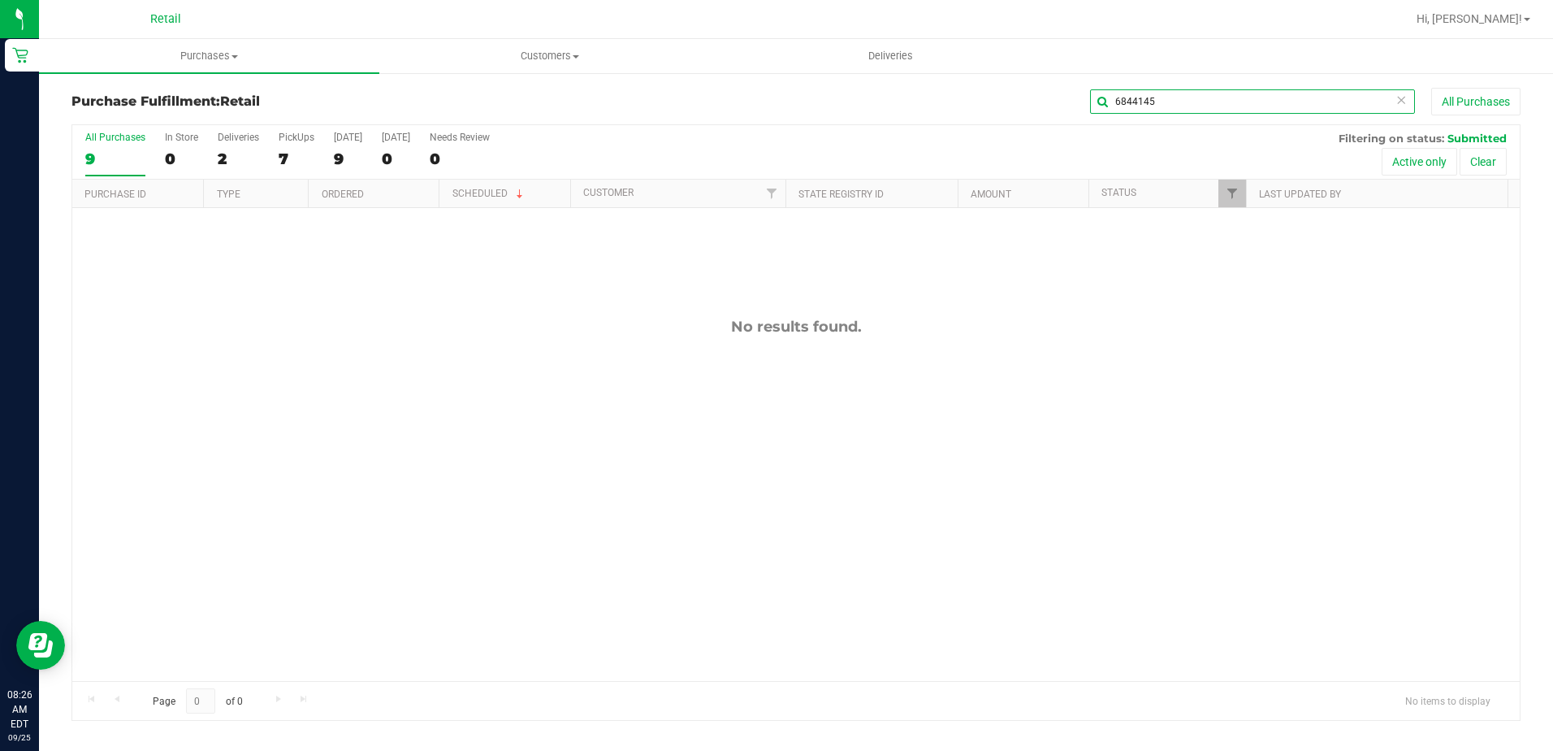
click at [1157, 95] on input "6844145" at bounding box center [1252, 101] width 325 height 24
type input "6"
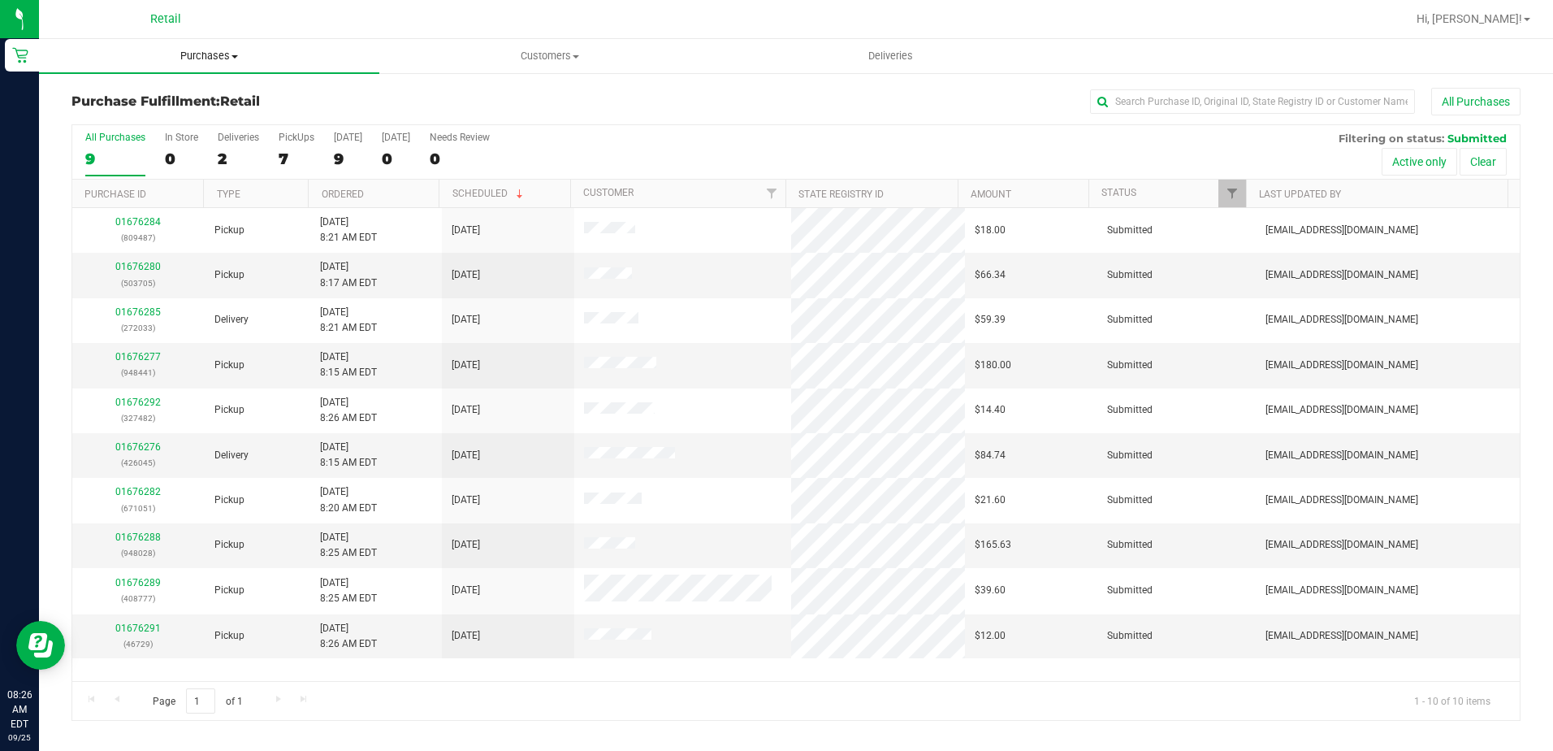
click at [208, 57] on span "Purchases" at bounding box center [209, 56] width 340 height 15
click at [117, 101] on span "Summary of purchases" at bounding box center [122, 98] width 167 height 14
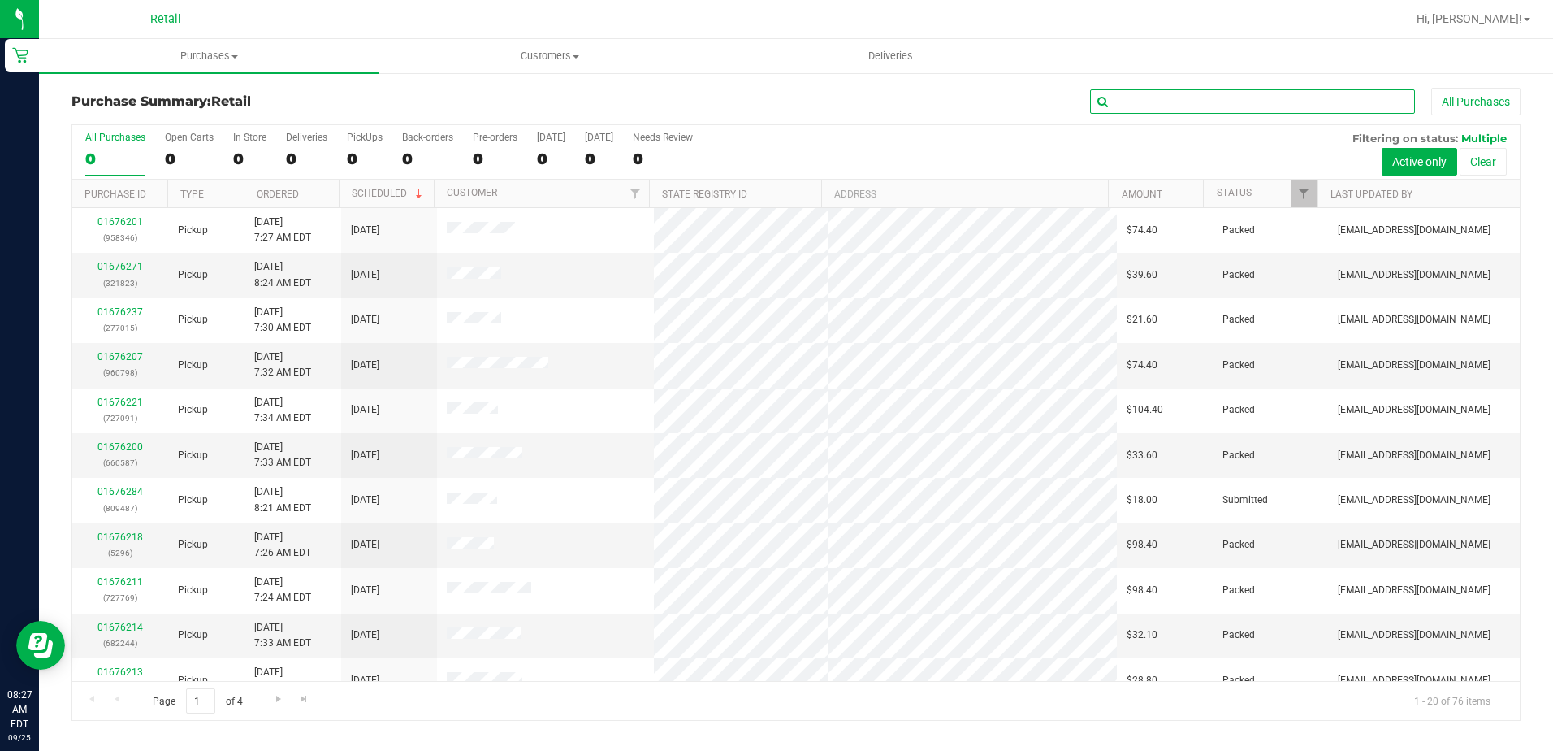
click at [1262, 97] on input "text" at bounding box center [1252, 101] width 325 height 24
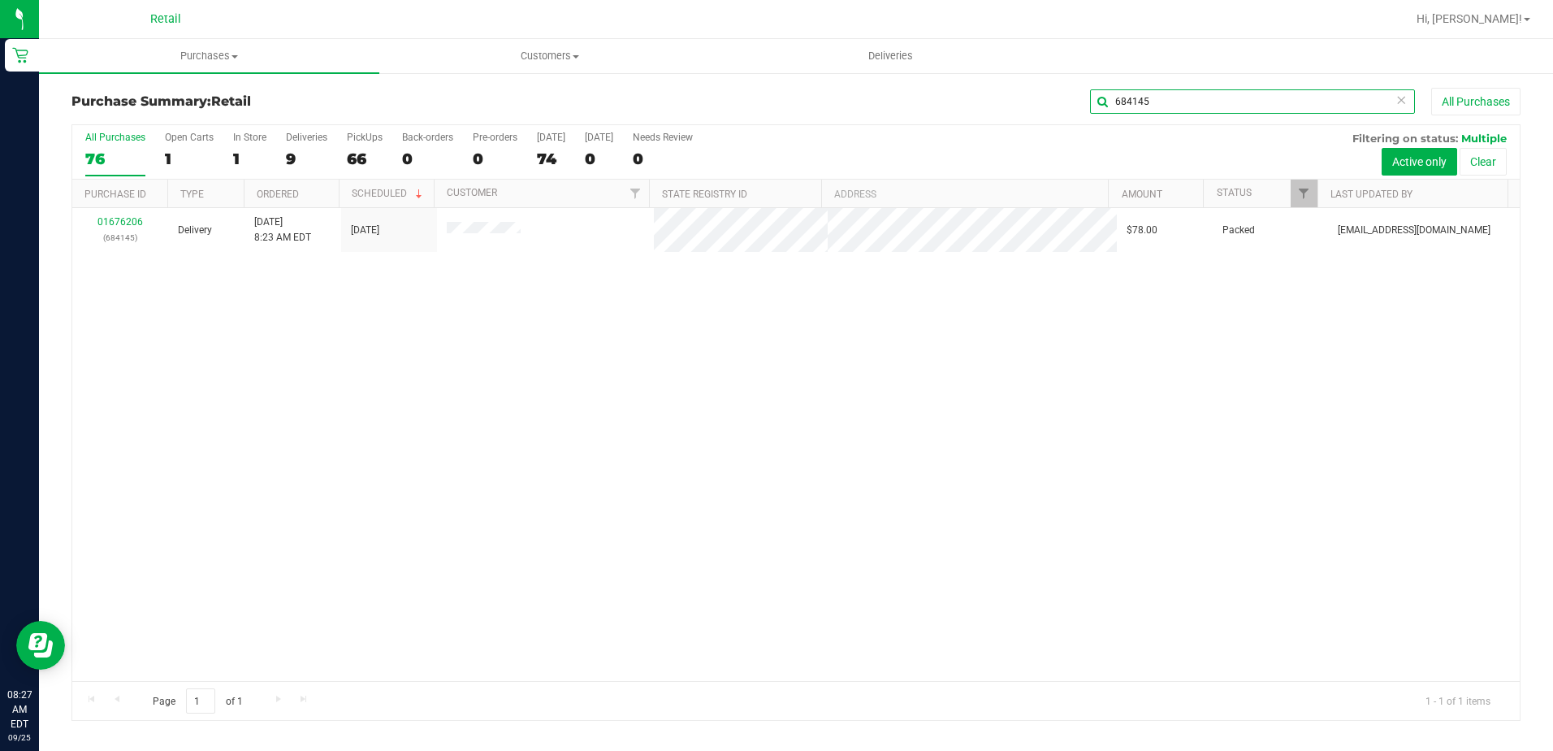
type input "684145"
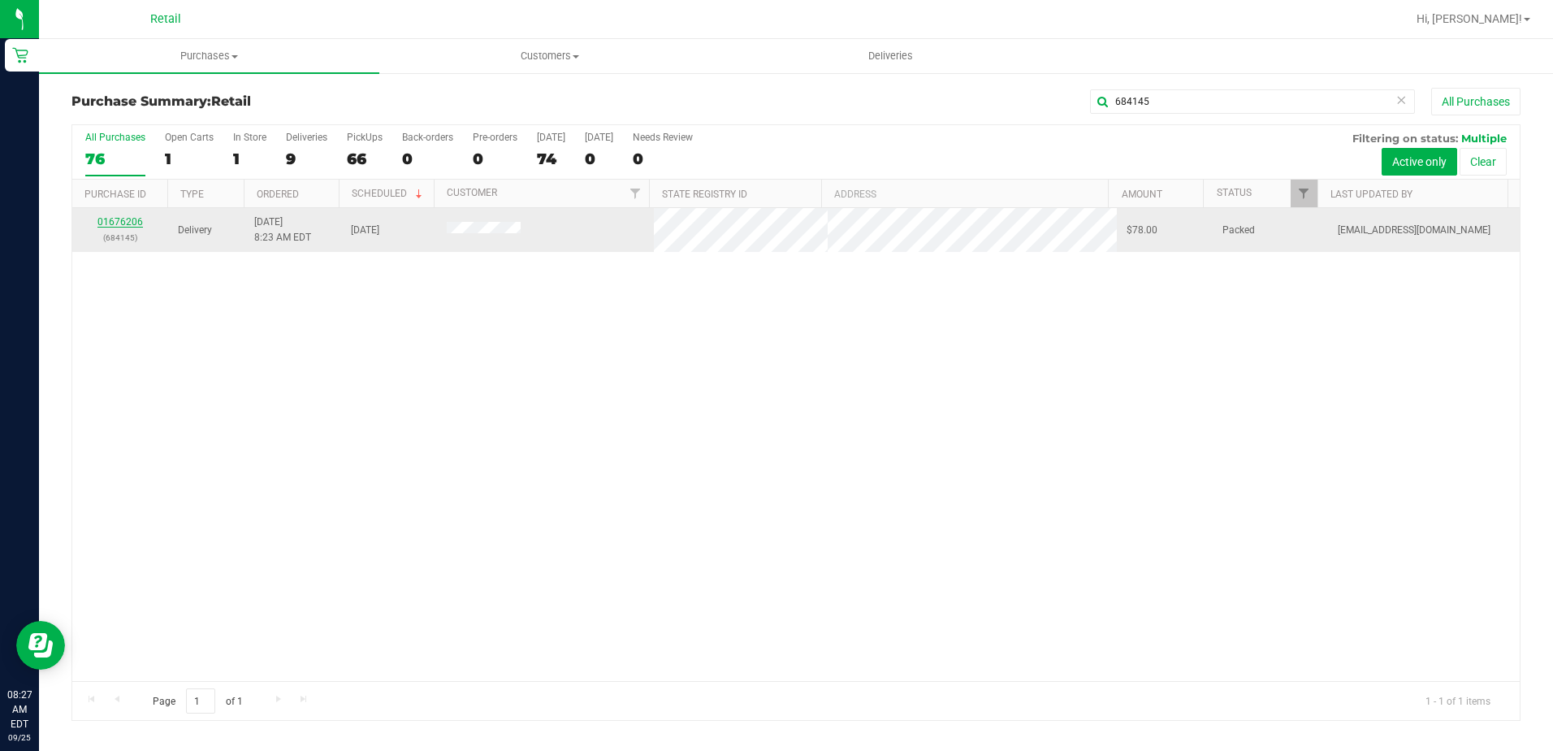
click at [132, 216] on link "01676206" at bounding box center [119, 221] width 45 height 11
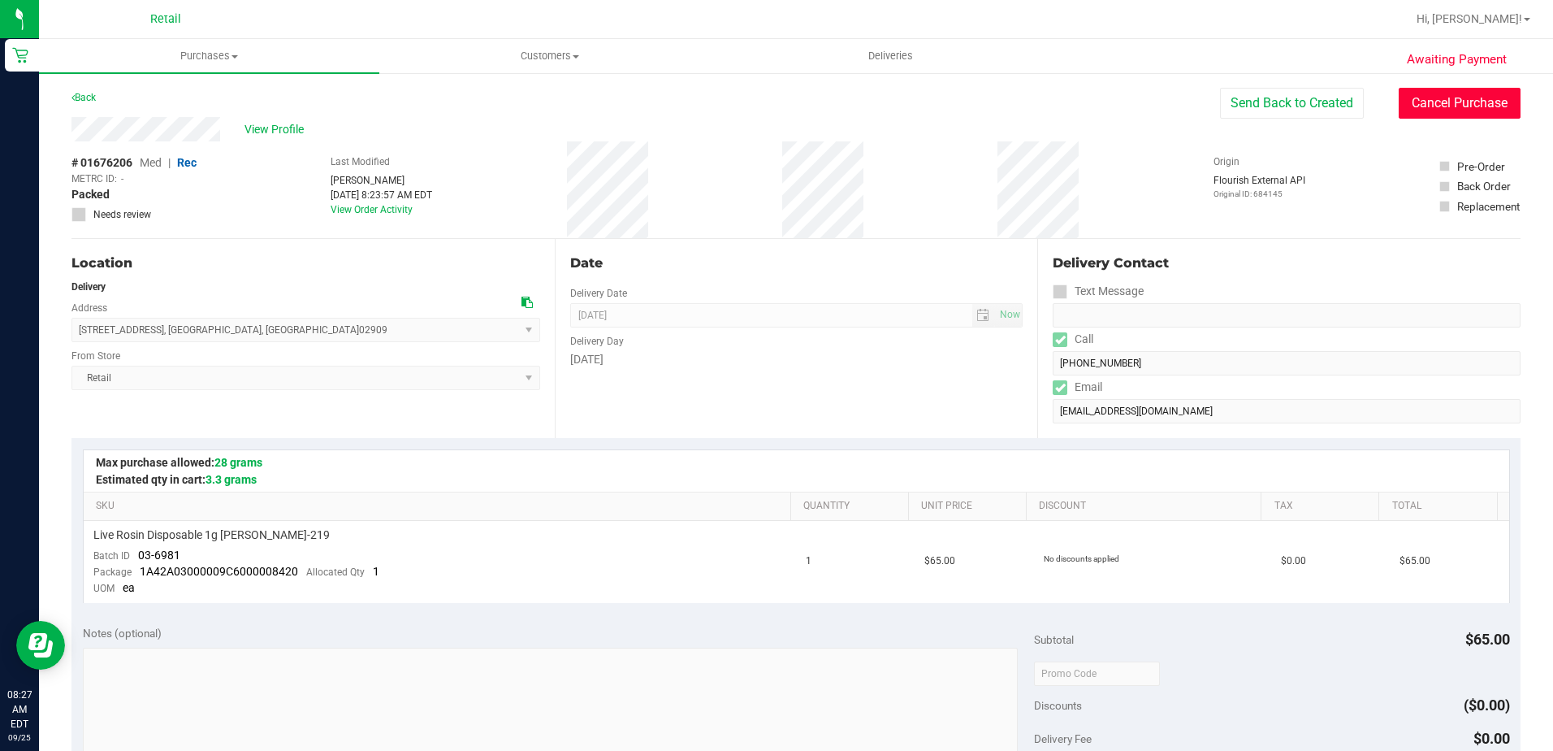
click at [1450, 102] on button "Cancel Purchase" at bounding box center [1460, 103] width 122 height 31
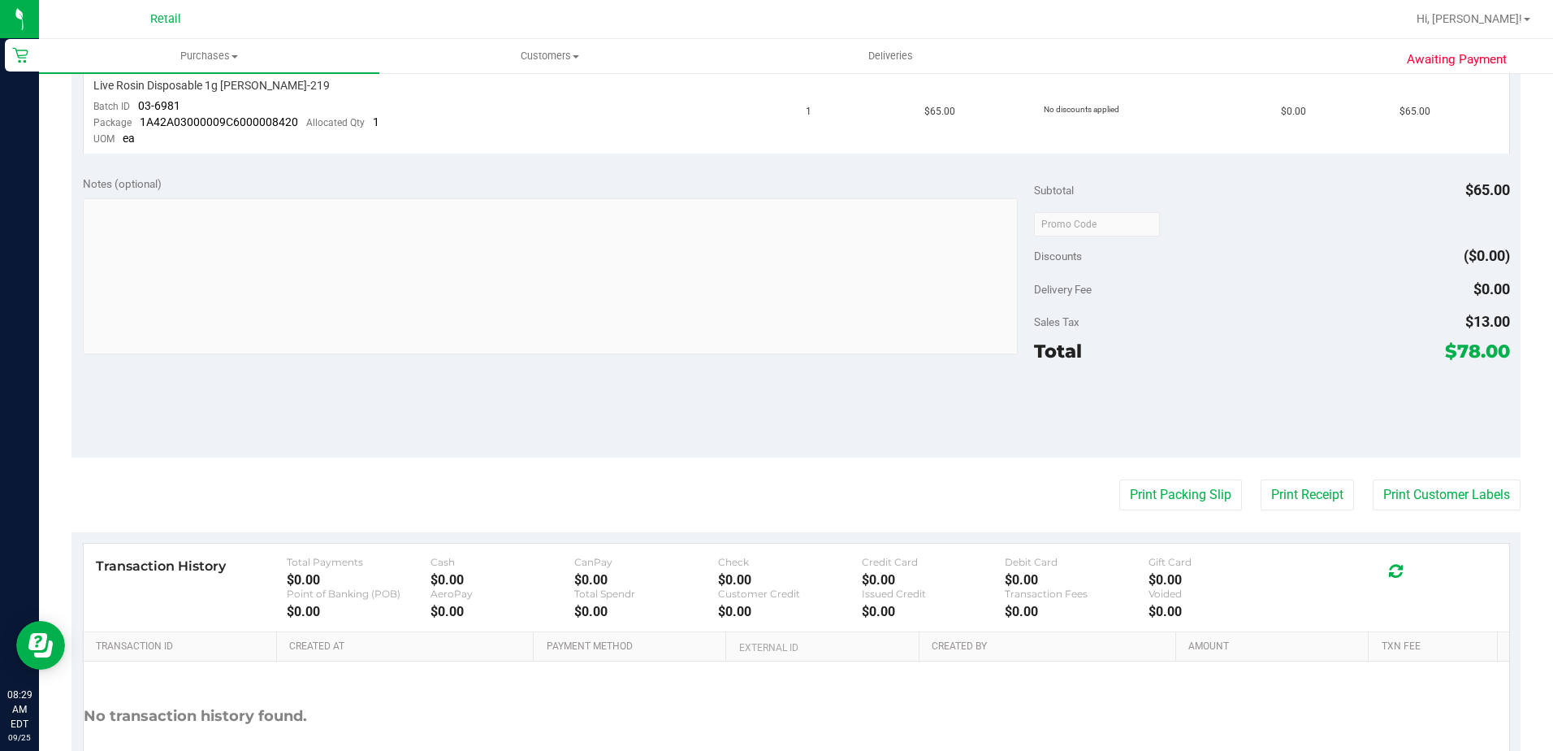
scroll to position [567, 0]
